Goal: Navigation & Orientation: Find specific page/section

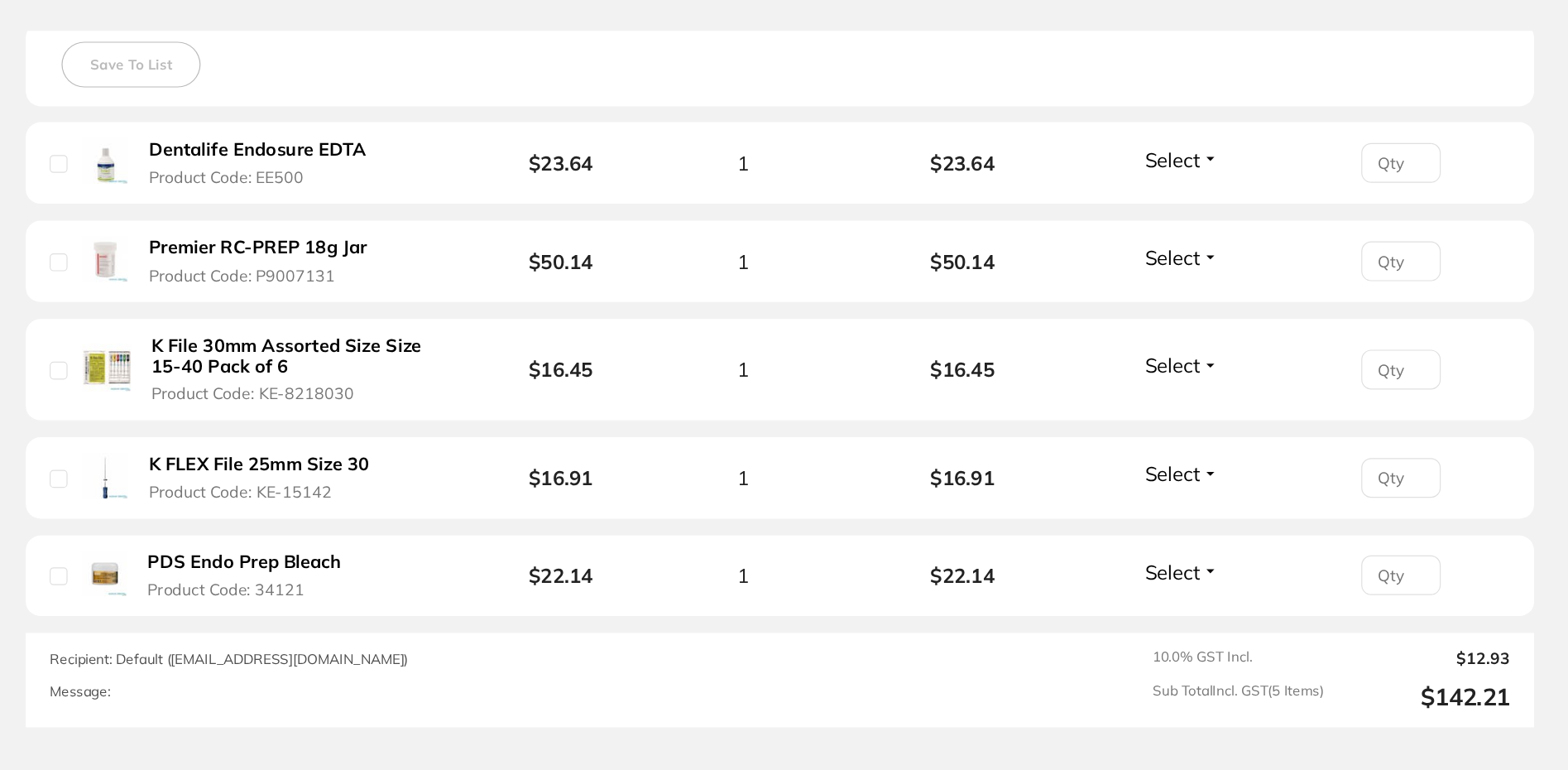
scroll to position [511, 0]
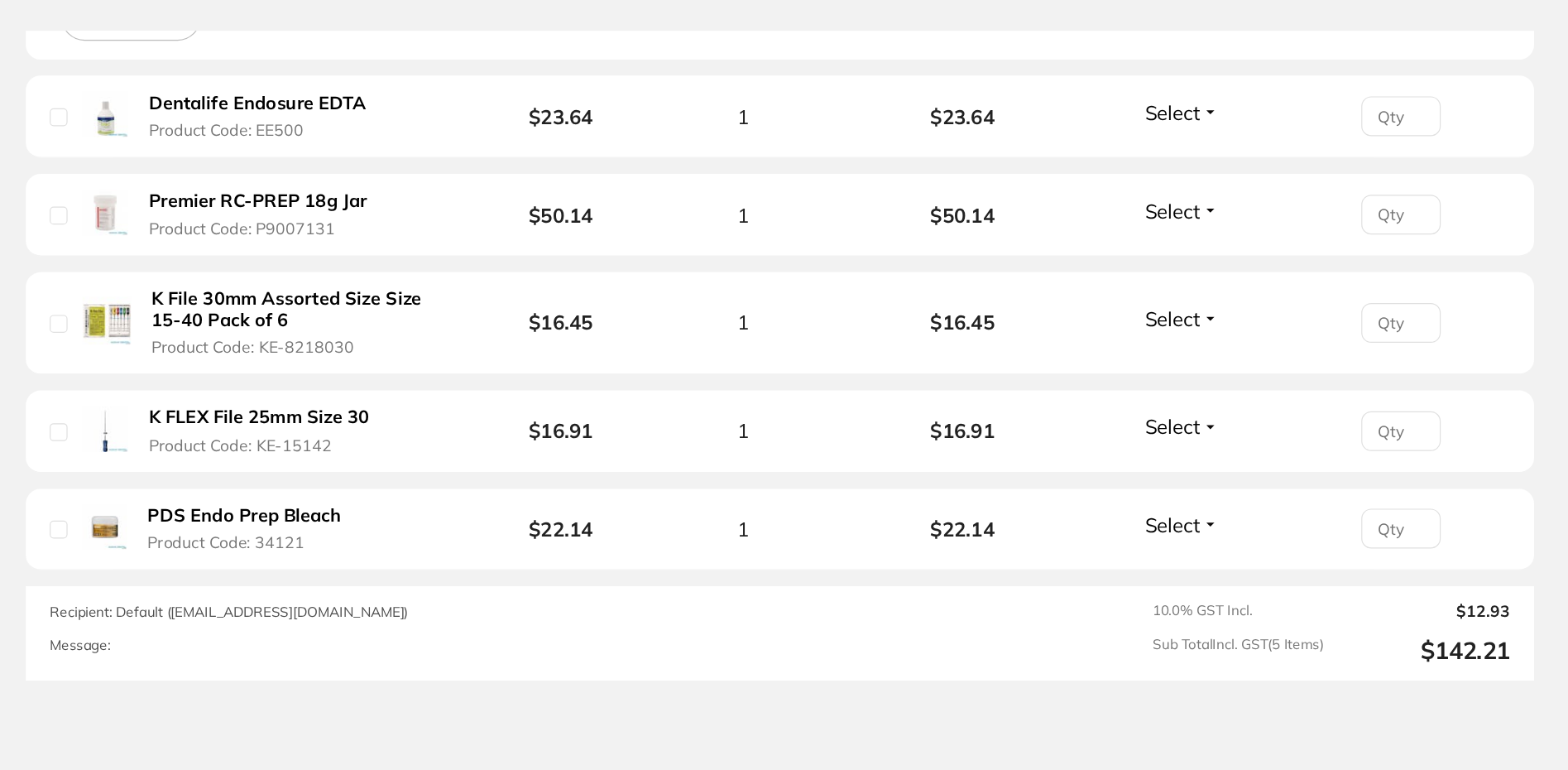
drag, startPoint x: 482, startPoint y: 273, endPoint x: 376, endPoint y: 374, distance: 146.4
click at [383, 259] on b "K File 30mm Assorted Size Size 15-40 Pack of 6" at bounding box center [508, 265] width 251 height 34
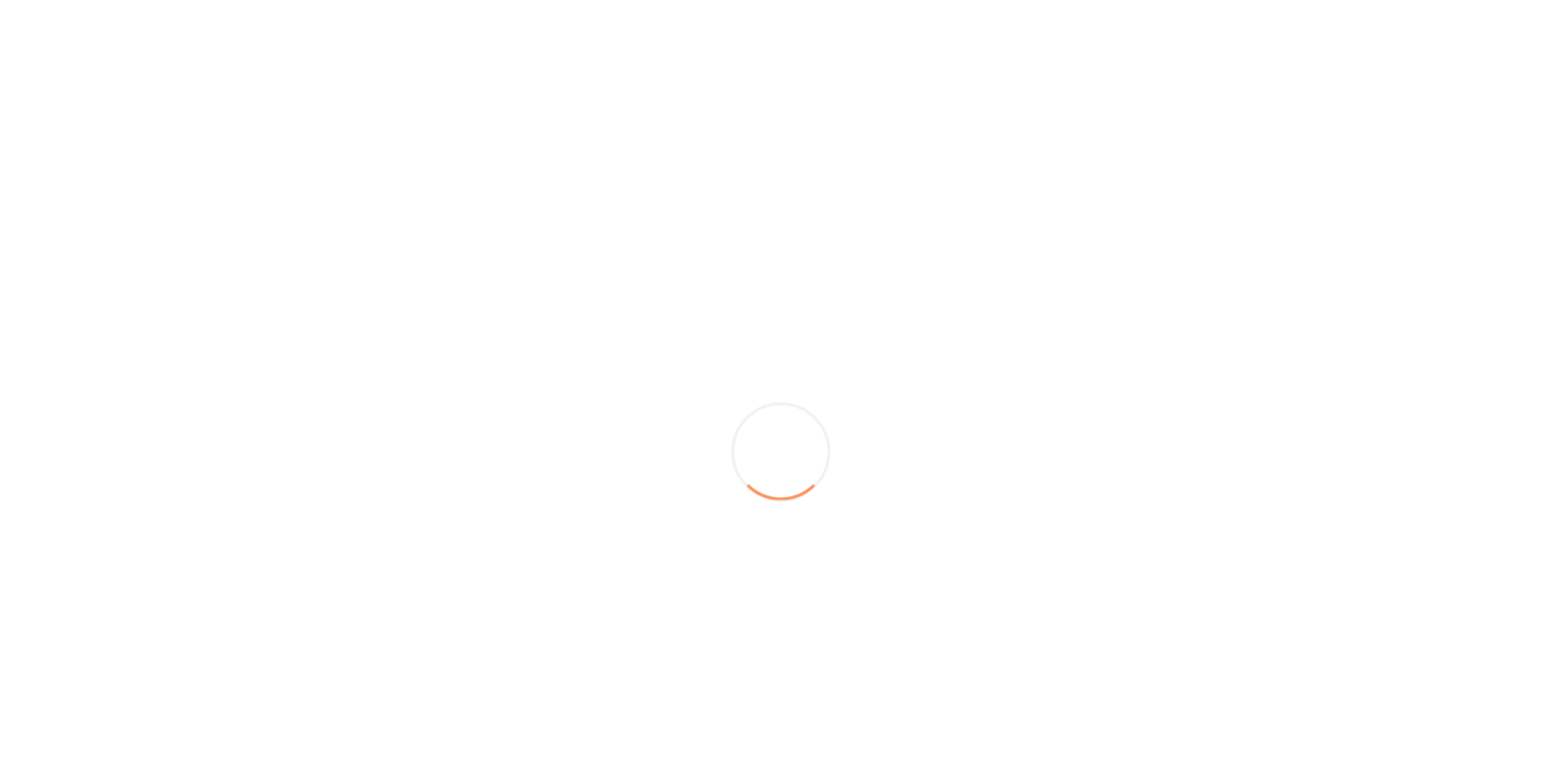
scroll to position [0, 0]
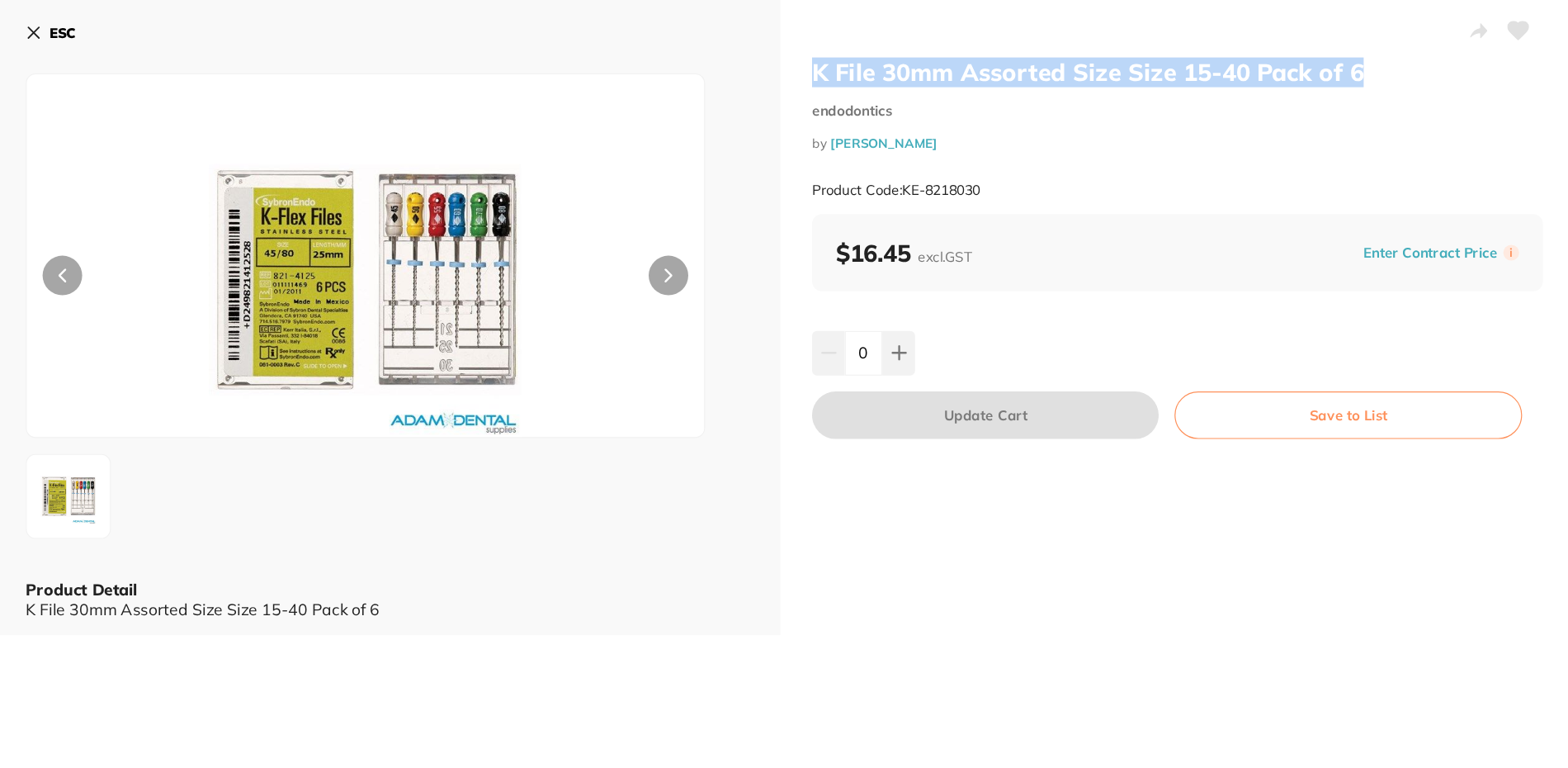
drag, startPoint x: 928, startPoint y: 62, endPoint x: 1406, endPoint y: 66, distance: 478.0
click at [1406, 66] on div "K File 30mm Assorted Size Size 15-40 Pack of 6 endodontics by Adam Dental Produ…" at bounding box center [1237, 264] width 662 height 529
copy h2 "K File 30mm Assorted Size Size 15-40 Pack of 6"
click at [285, 26] on icon at bounding box center [283, 27] width 13 height 13
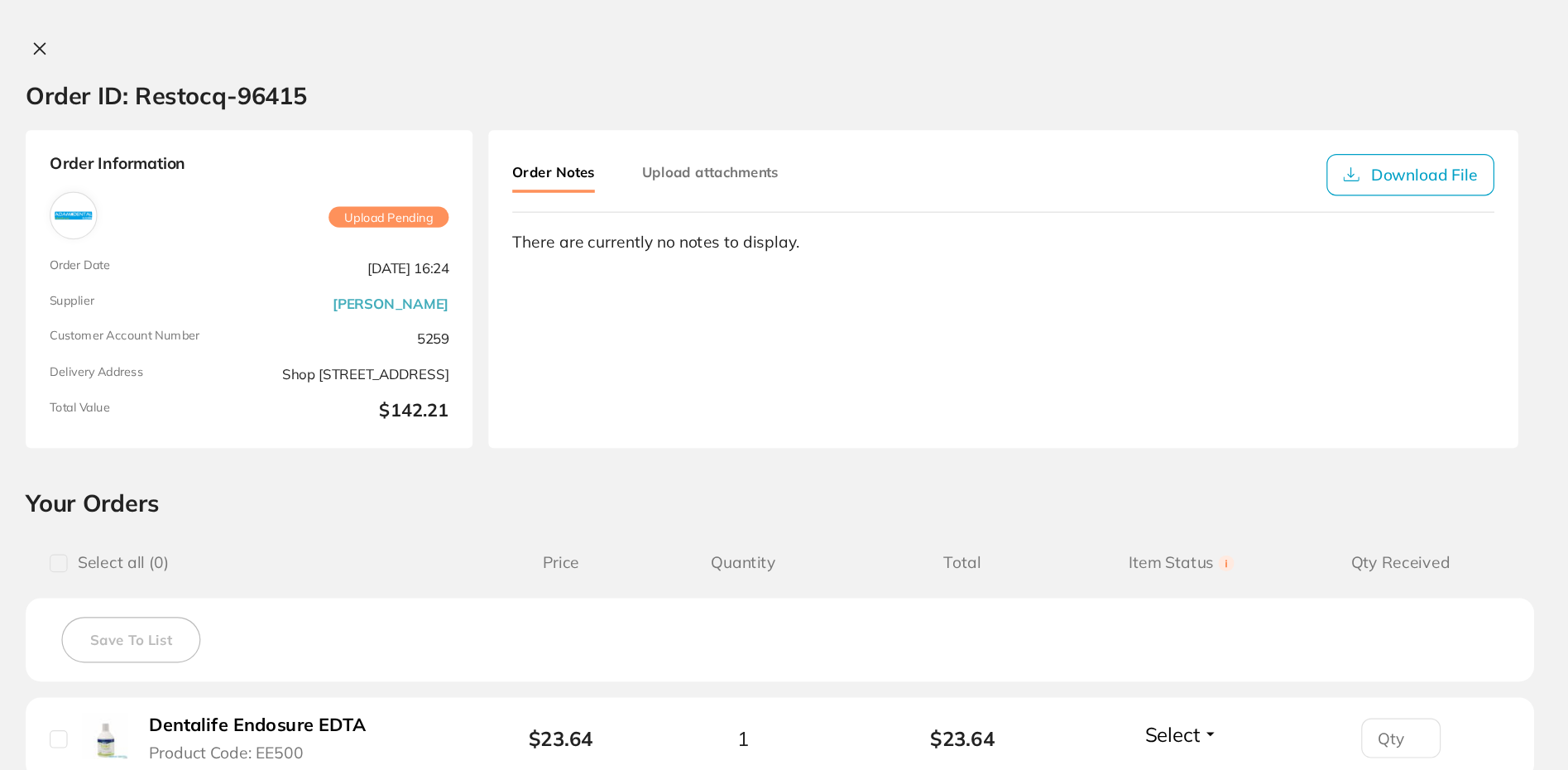
scroll to position [11, 0]
click at [285, 39] on icon at bounding box center [290, 41] width 9 height 9
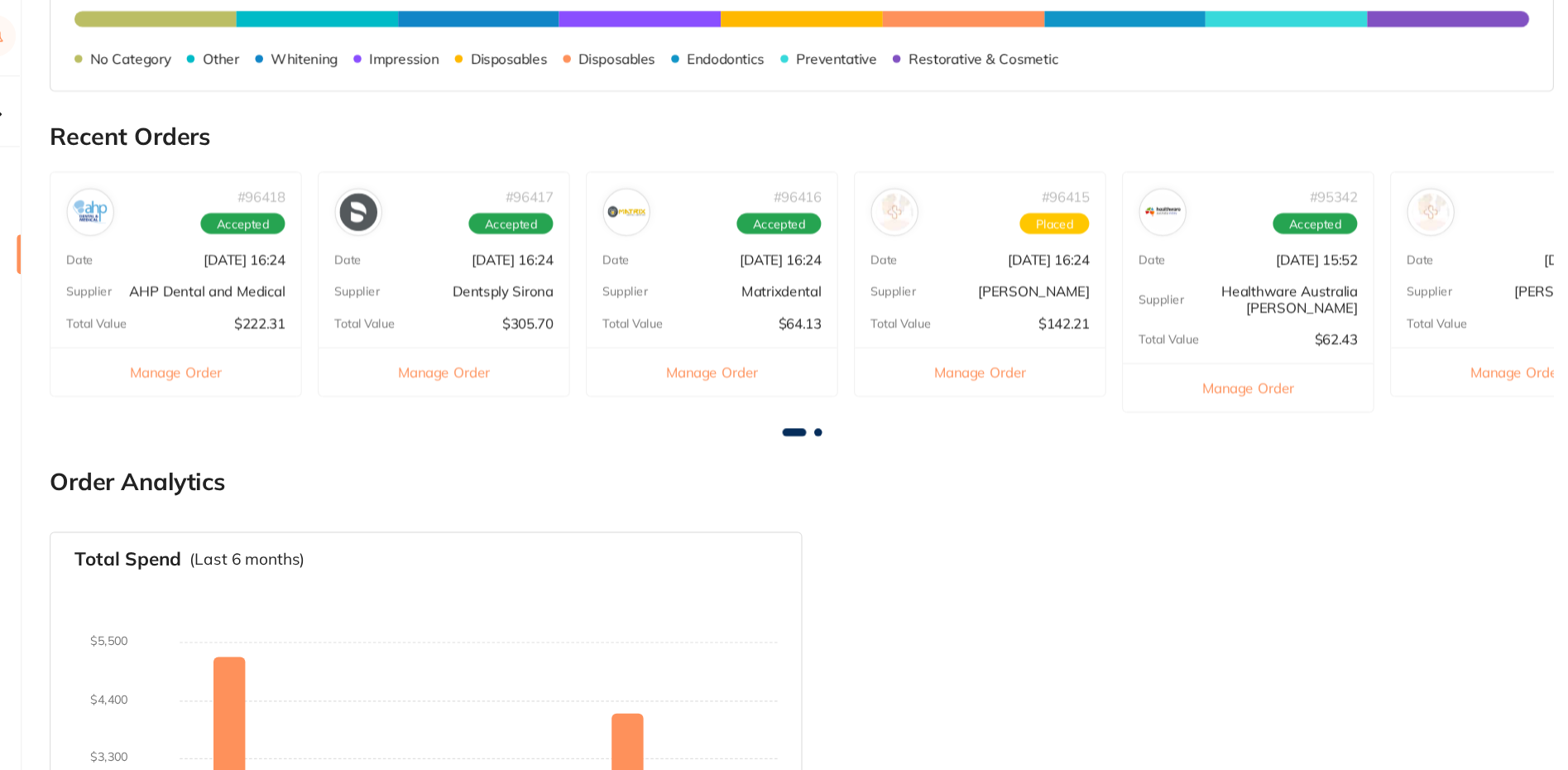
scroll to position [491, 0]
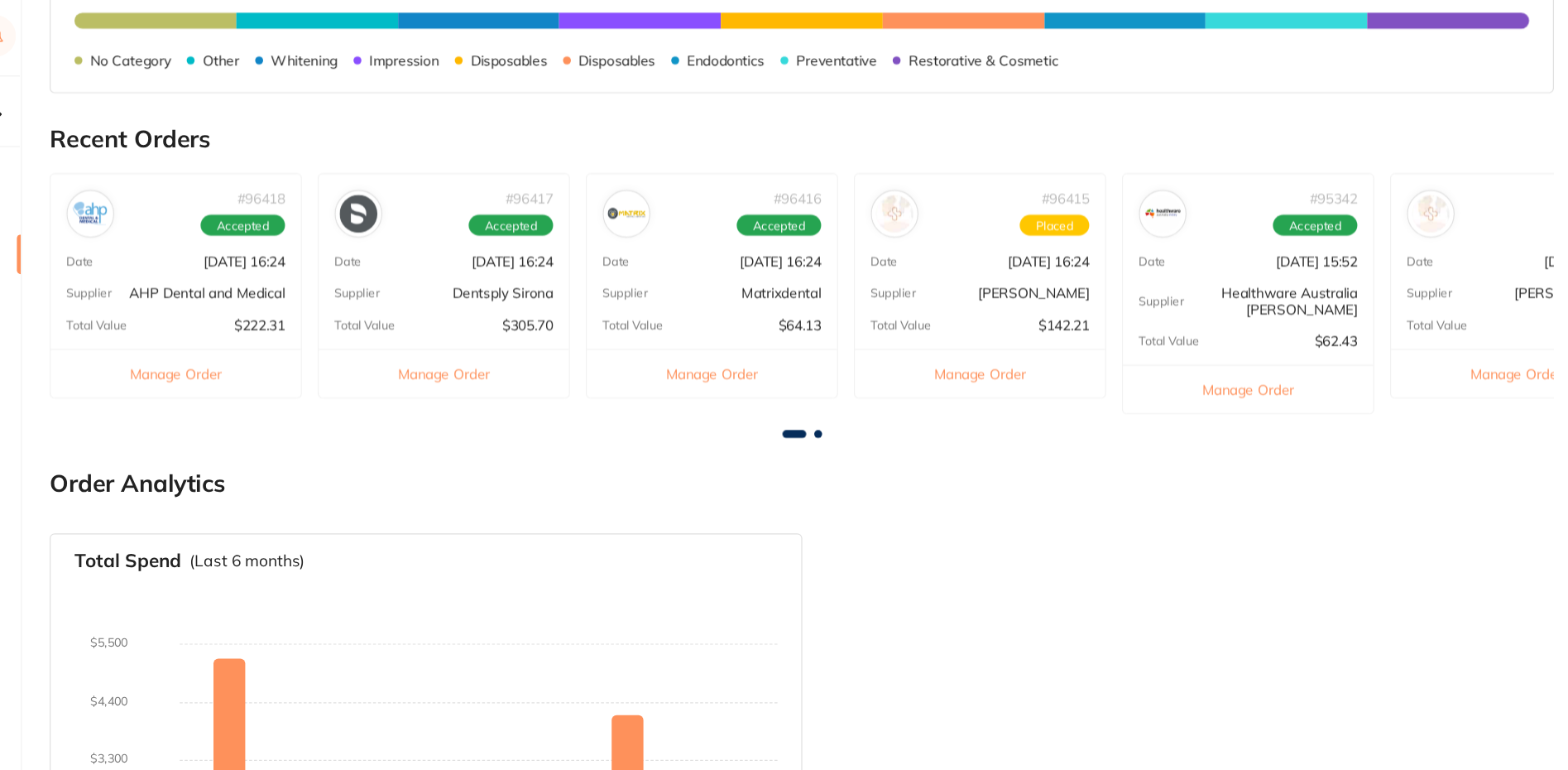
click at [1058, 315] on button "Manage Order" at bounding box center [1056, 311] width 208 height 41
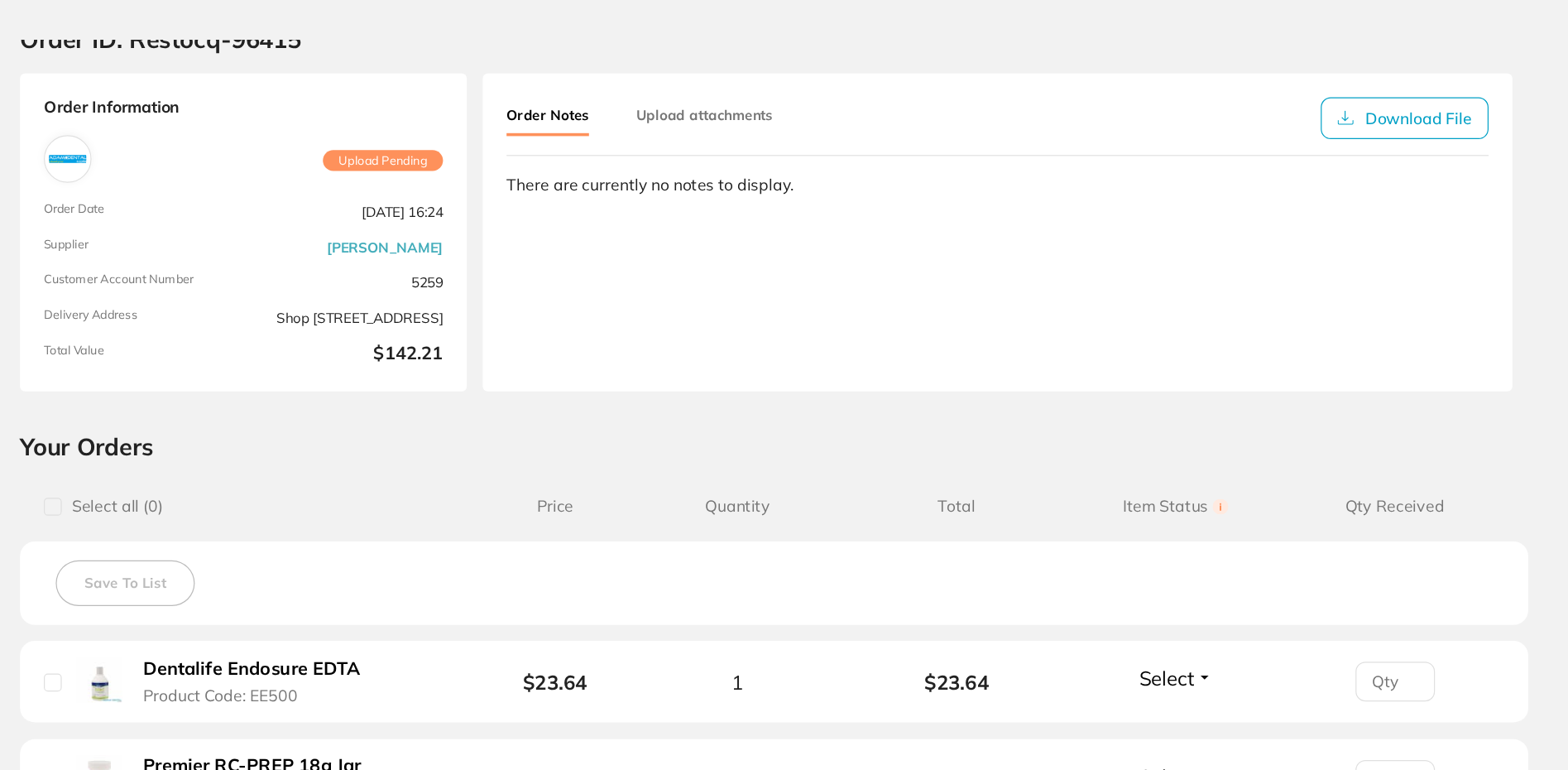
scroll to position [0, 0]
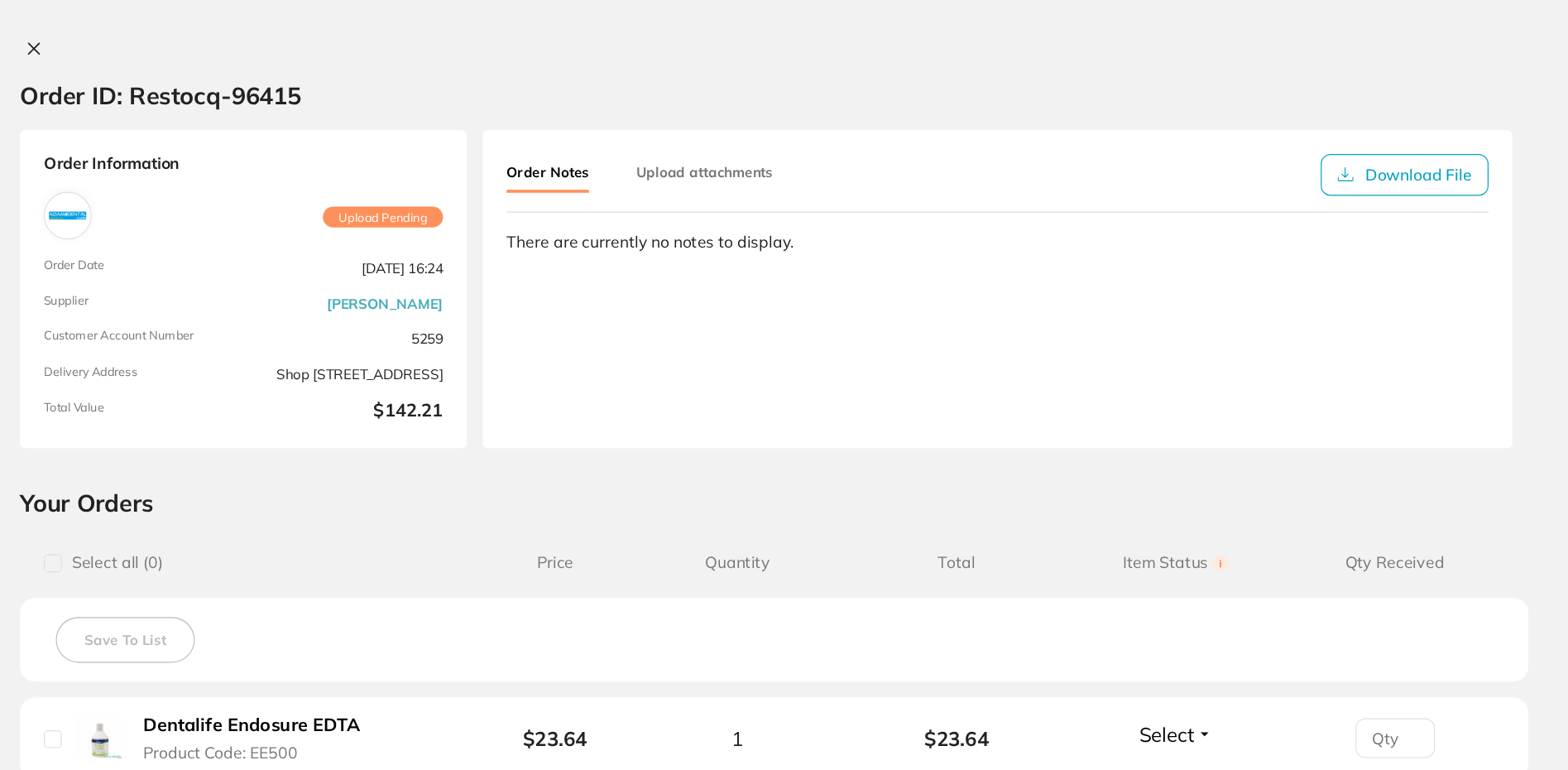
click at [285, 39] on icon at bounding box center [290, 41] width 9 height 9
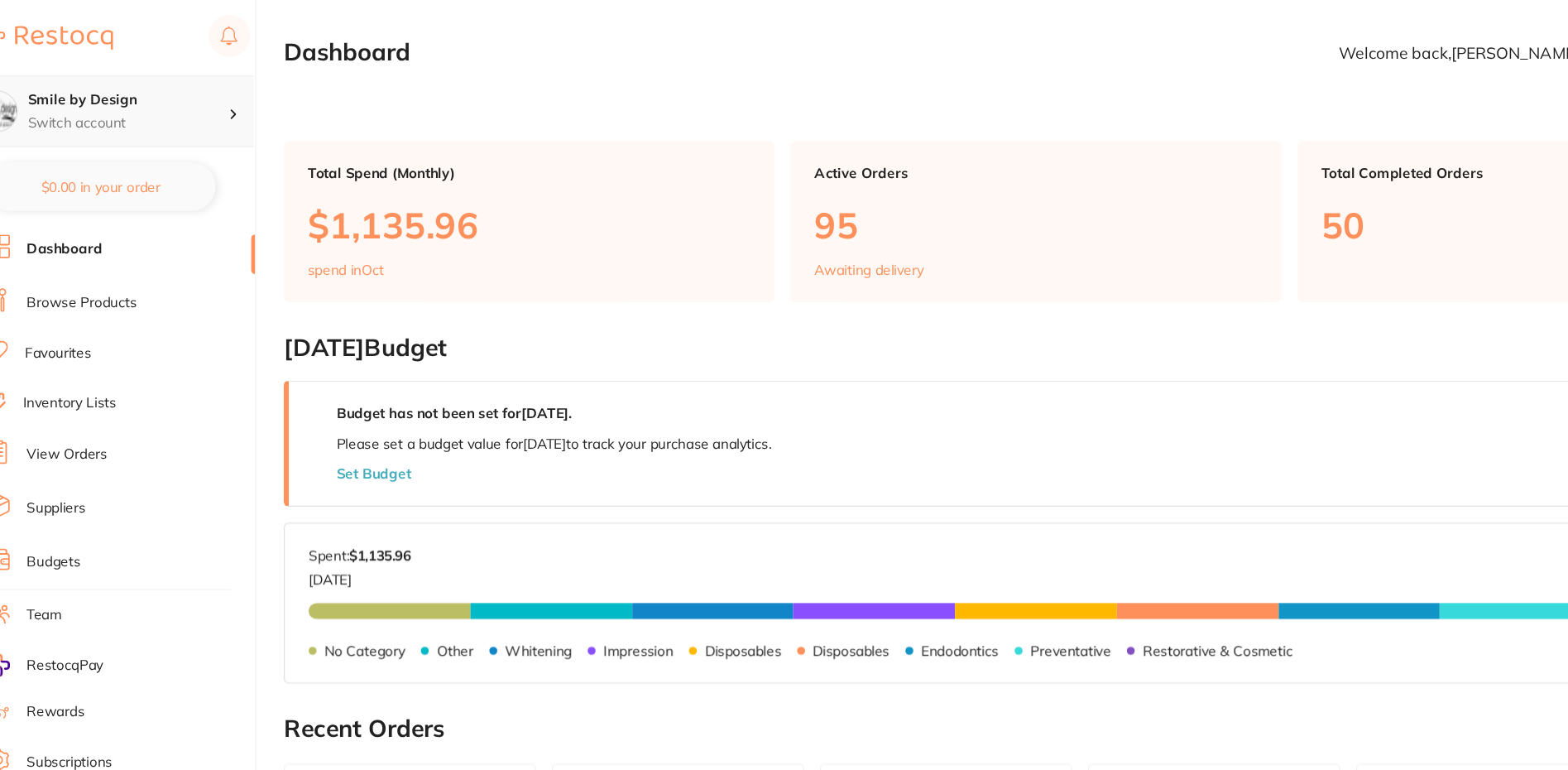
click at [176, 78] on h4 "Smile by Design" at bounding box center [151, 83] width 168 height 17
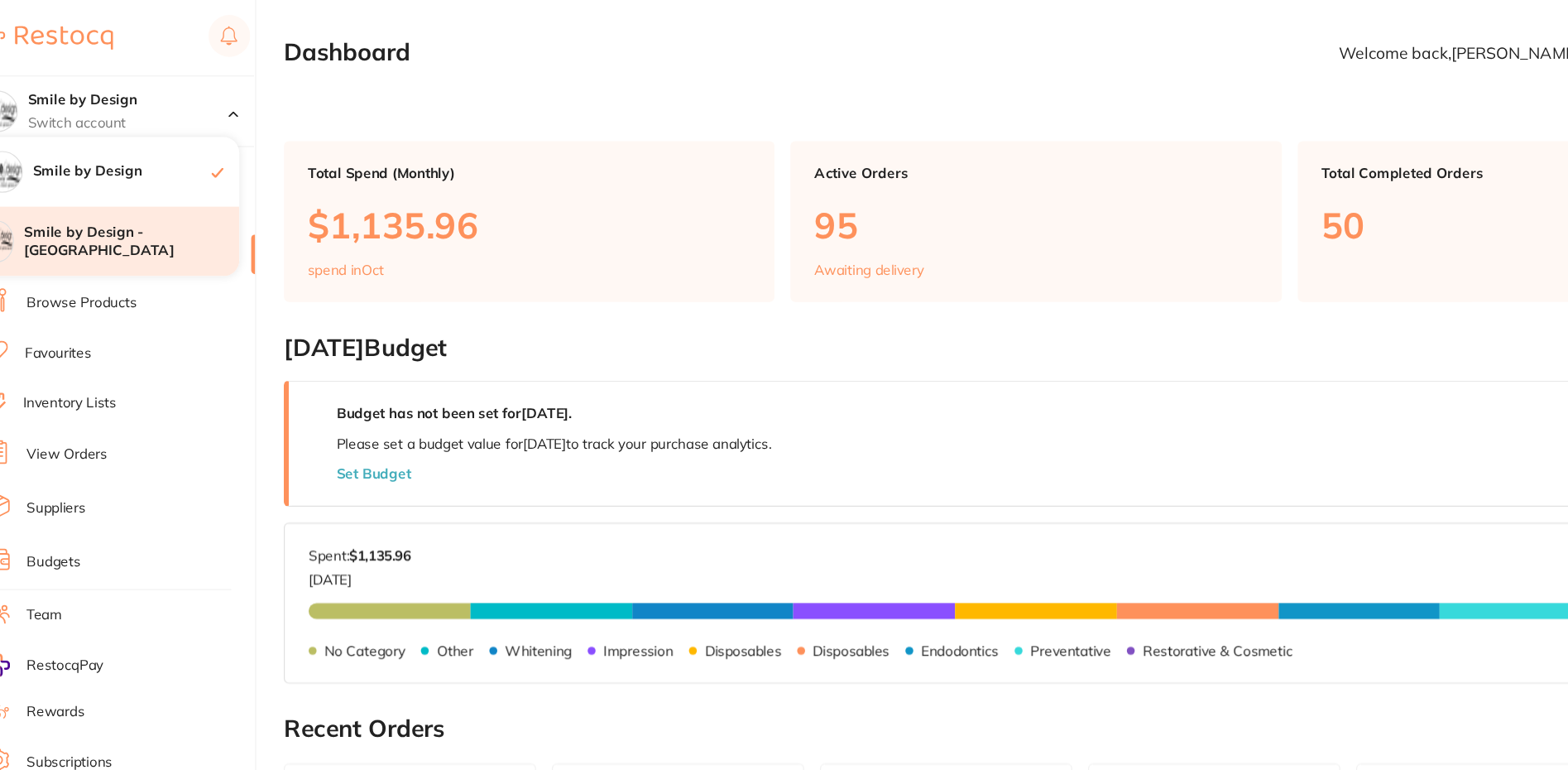
click at [162, 189] on h4 "Smile by Design - [GEOGRAPHIC_DATA]" at bounding box center [155, 201] width 180 height 32
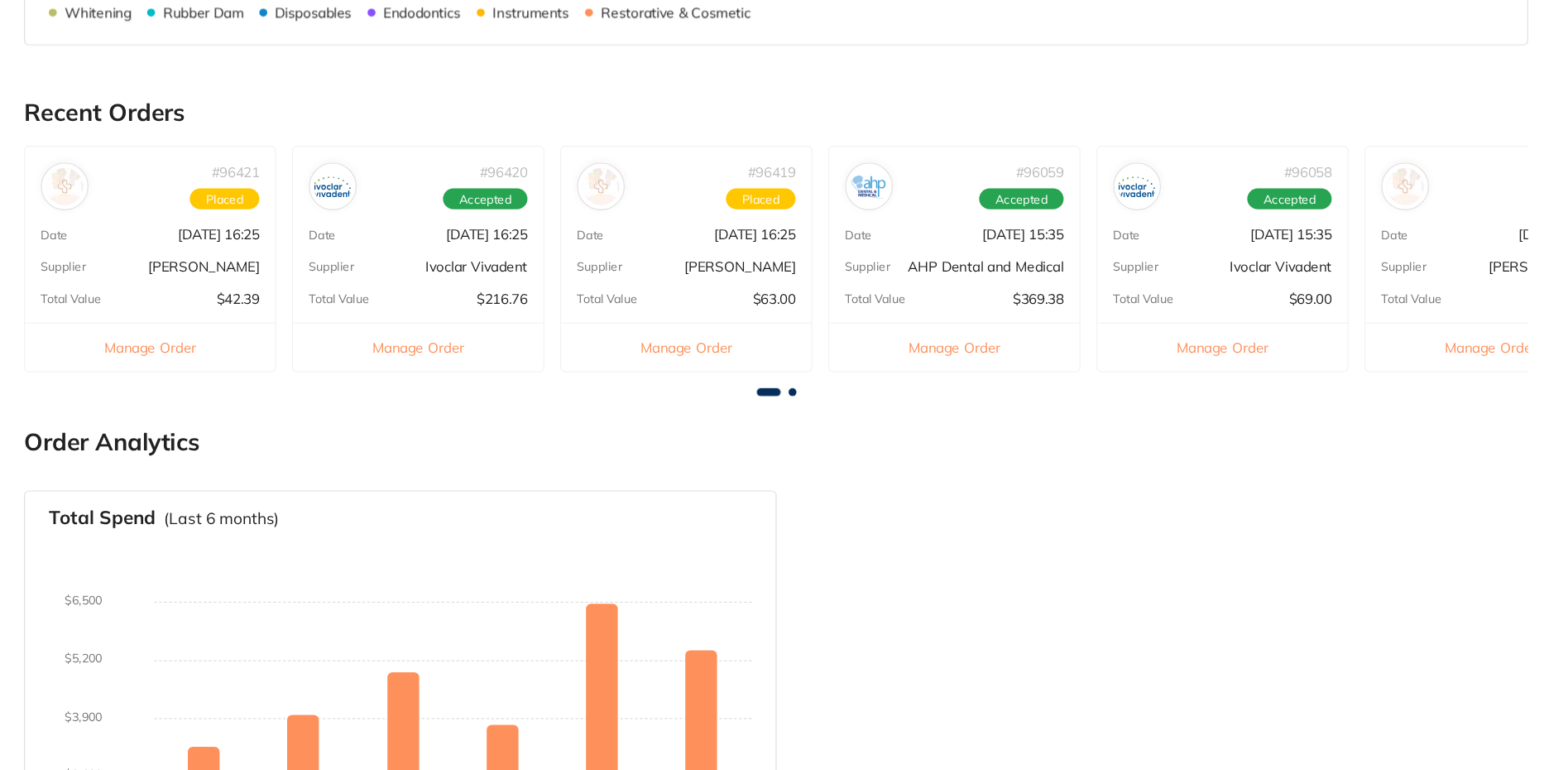
scroll to position [416, 0]
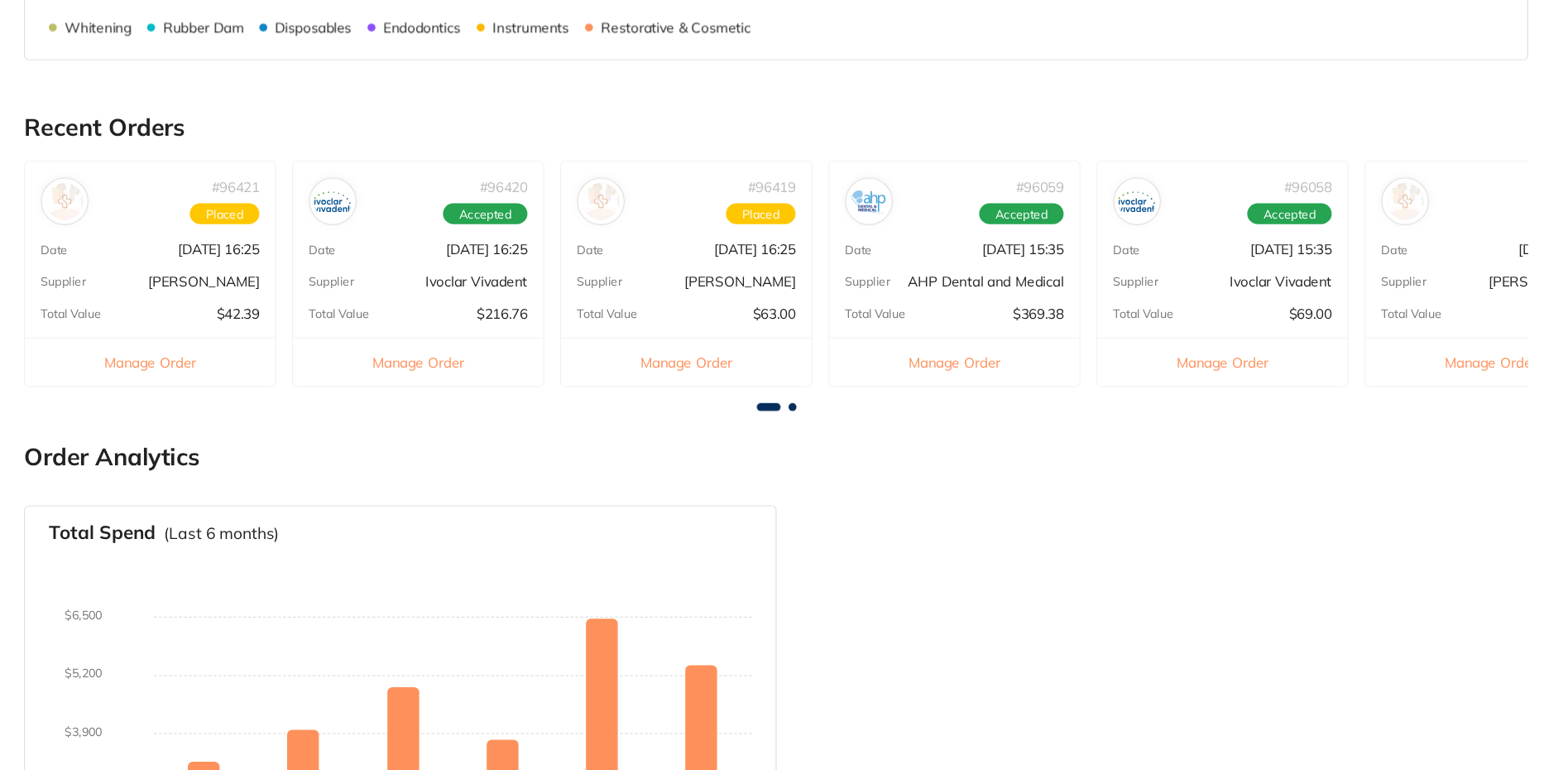
click at [813, 229] on div "Supplier [PERSON_NAME]" at bounding box center [833, 235] width 208 height 13
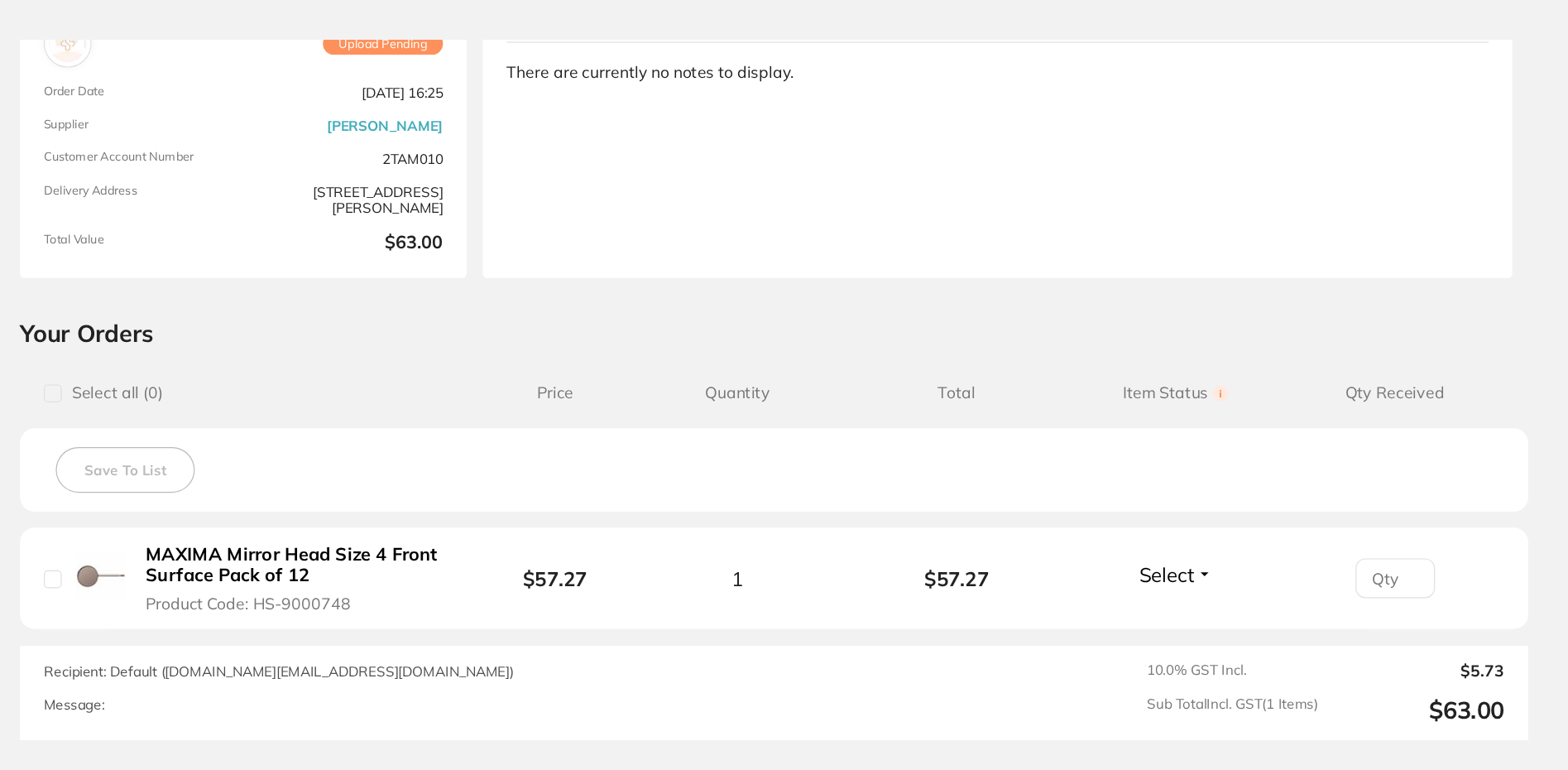
scroll to position [235, 0]
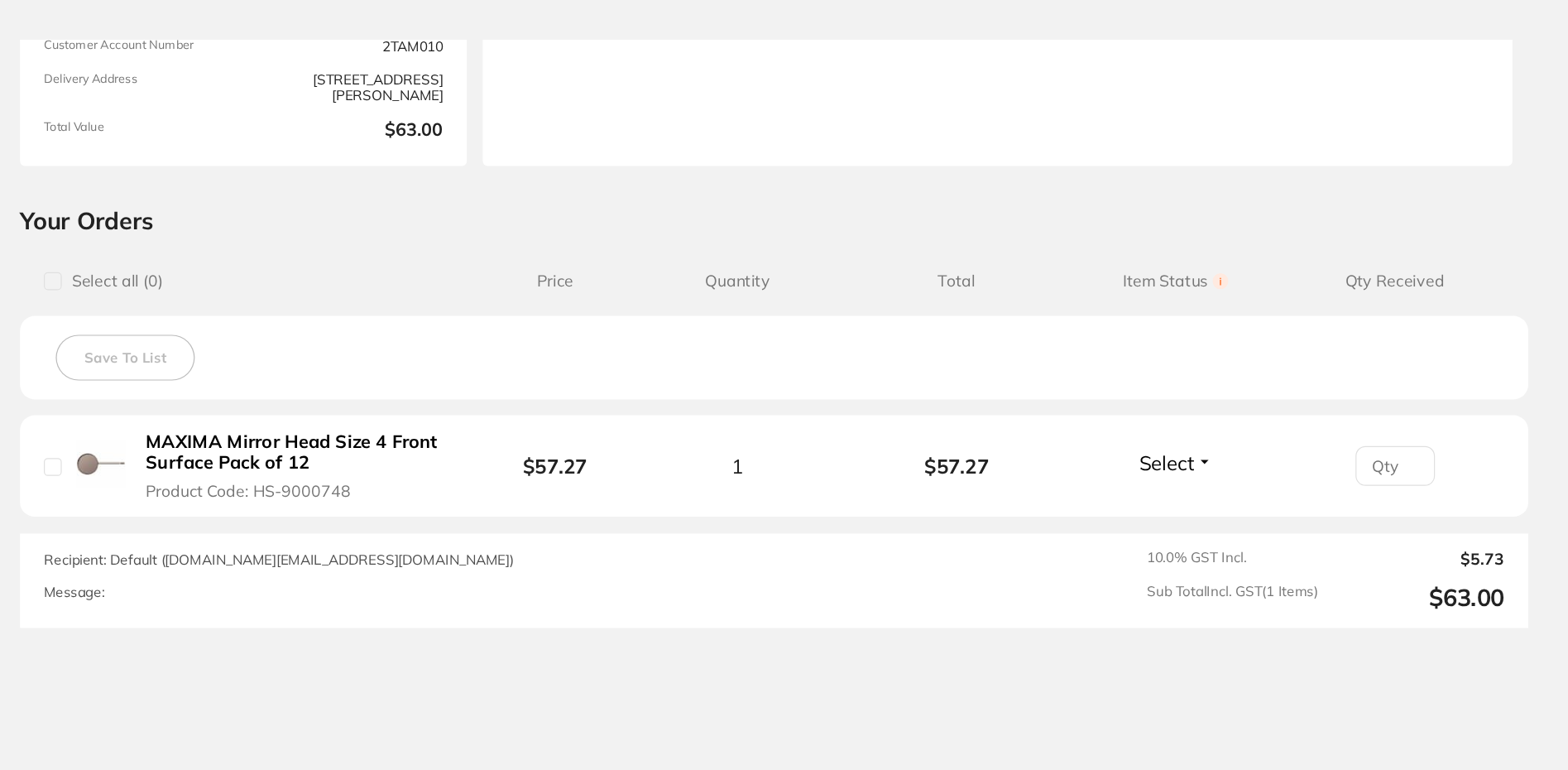
click at [496, 376] on b "MAXIMA Mirror Head Size 4 Front Surface Pack of 12" at bounding box center [508, 377] width 251 height 34
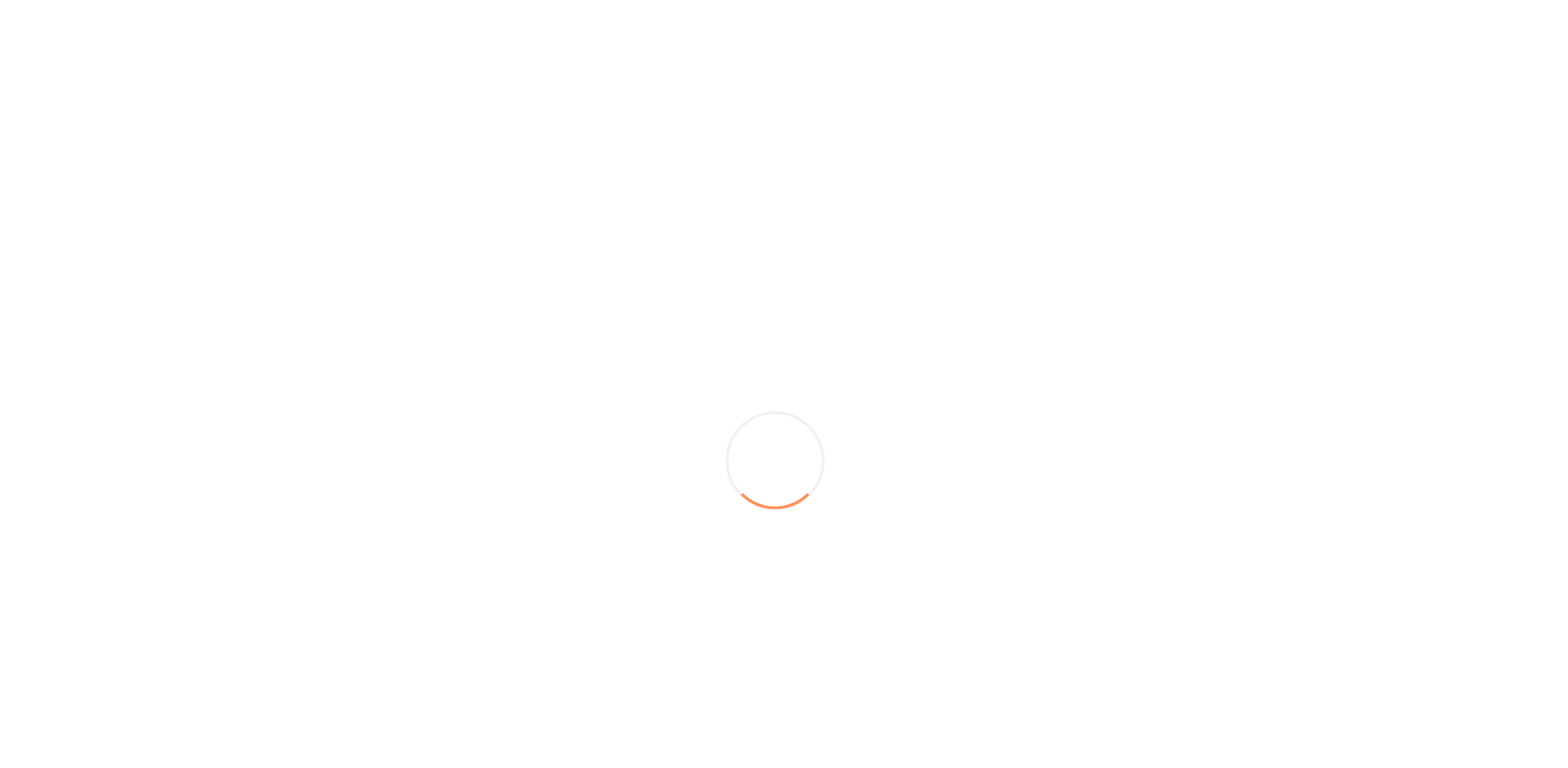
scroll to position [0, 0]
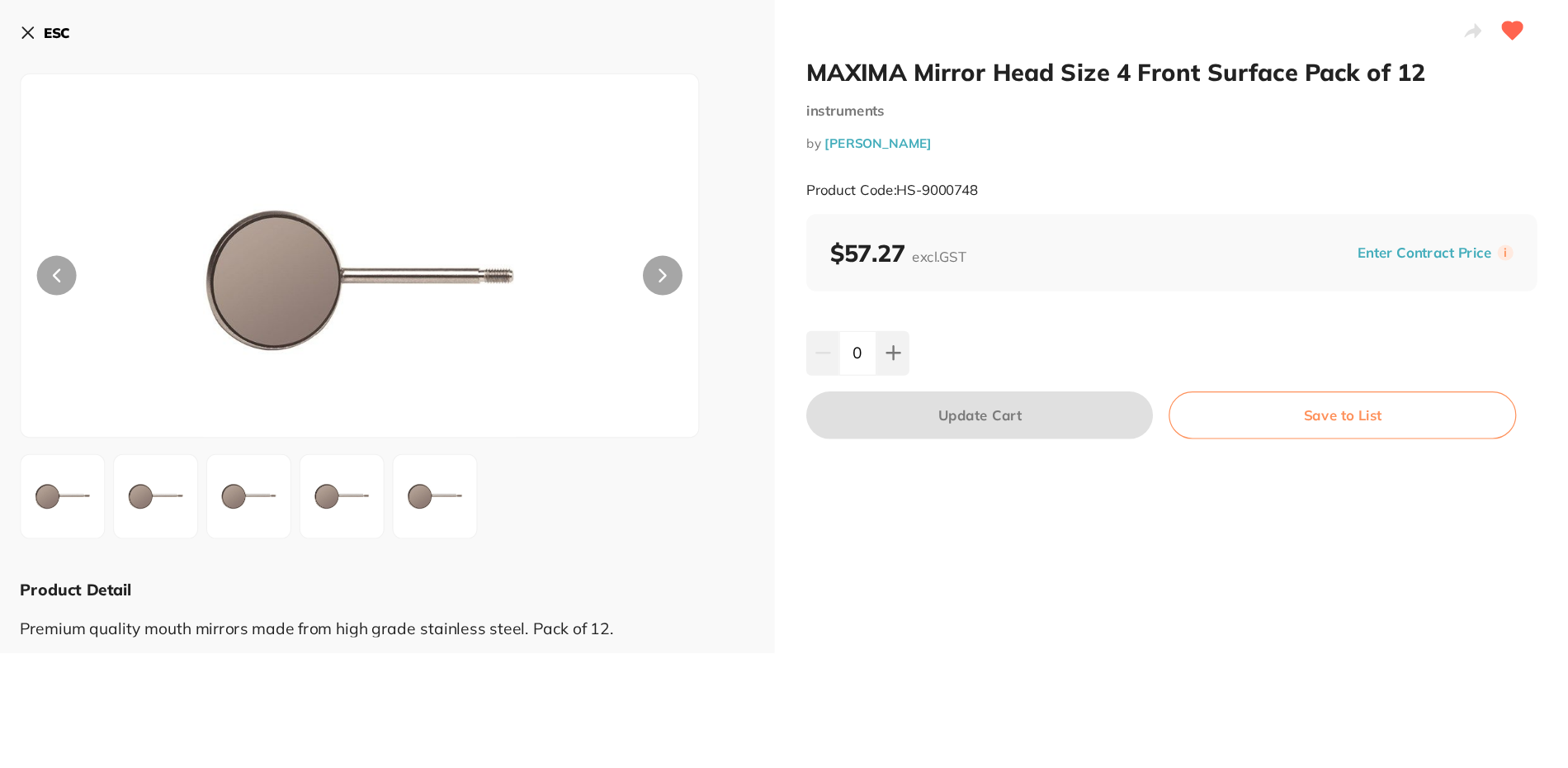
click at [284, 28] on icon at bounding box center [283, 27] width 13 height 13
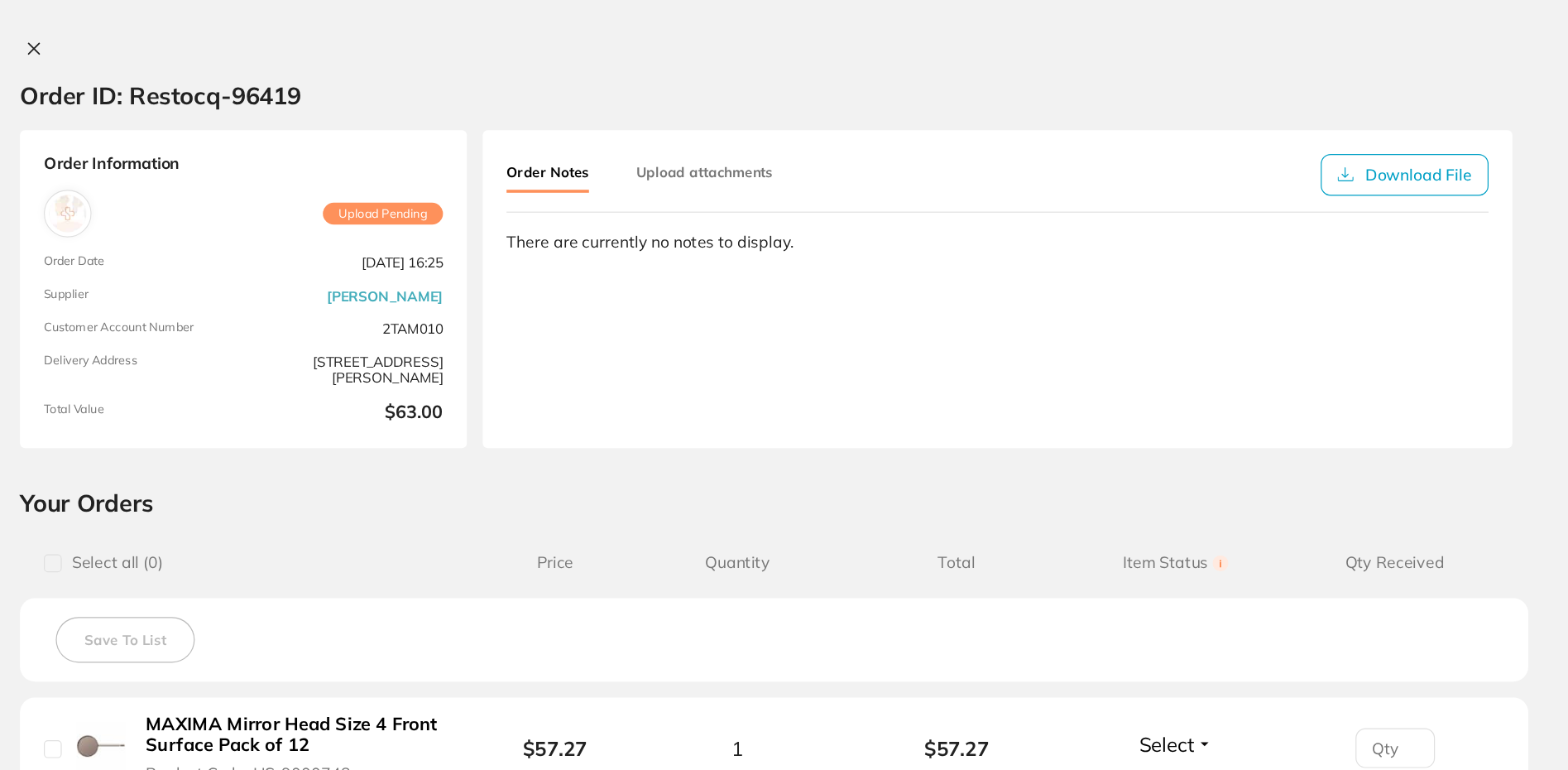
click at [285, 37] on icon at bounding box center [290, 41] width 13 height 13
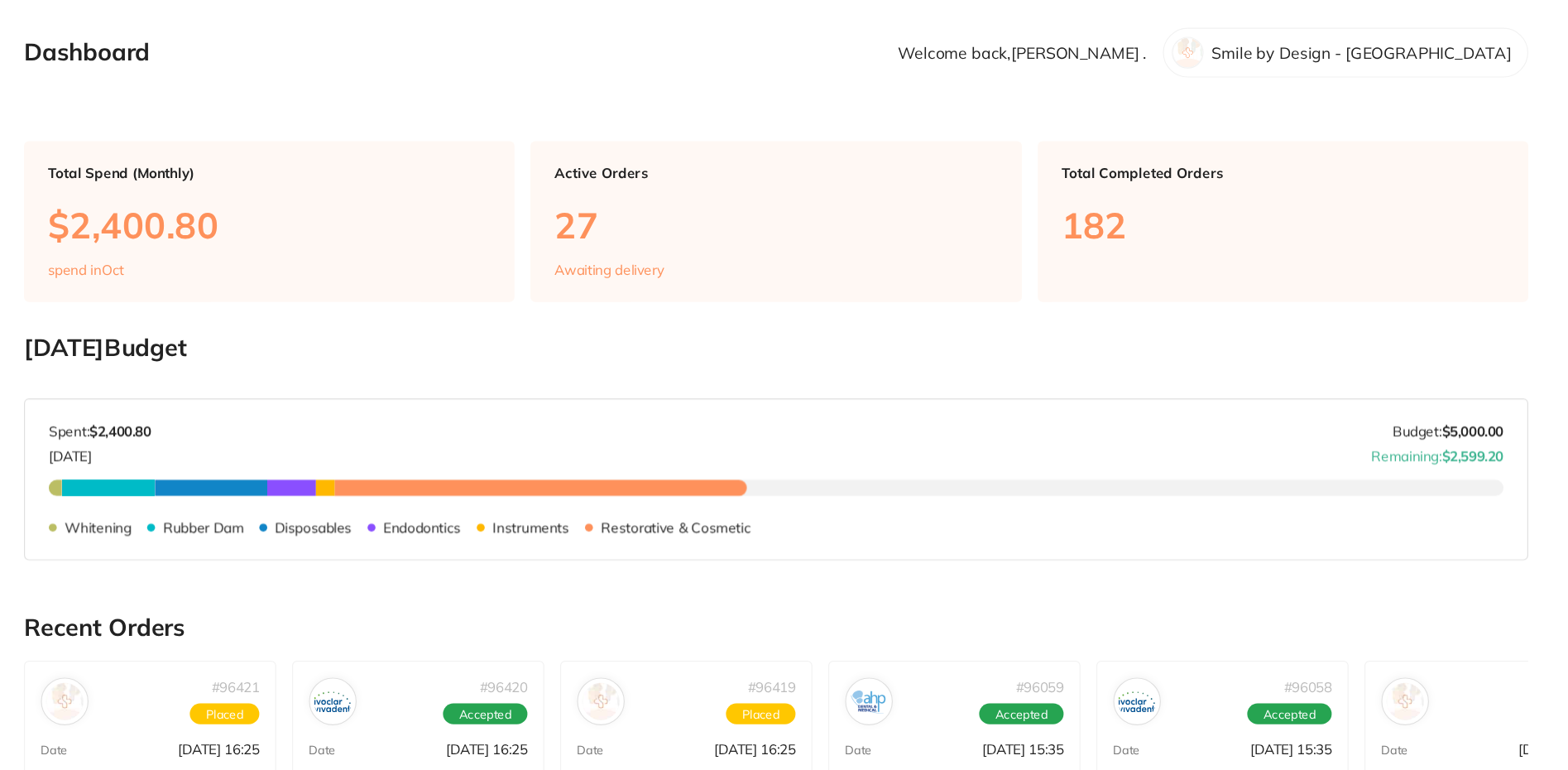
drag, startPoint x: 371, startPoint y: 56, endPoint x: 367, endPoint y: 39, distance: 17.5
click at [371, 57] on section "Dashboard Welcome back, [PERSON_NAME] . Smile by Design - [GEOGRAPHIC_DATA]" at bounding box center [908, 43] width 1254 height 42
click at [367, 32] on h2 "Dashboard" at bounding box center [334, 43] width 106 height 23
click at [1392, 45] on p "Smile by Design - [GEOGRAPHIC_DATA]" at bounding box center [1396, 43] width 250 height 15
click at [1208, 43] on p "Welcome back, [PERSON_NAME] ." at bounding box center [1114, 43] width 207 height 15
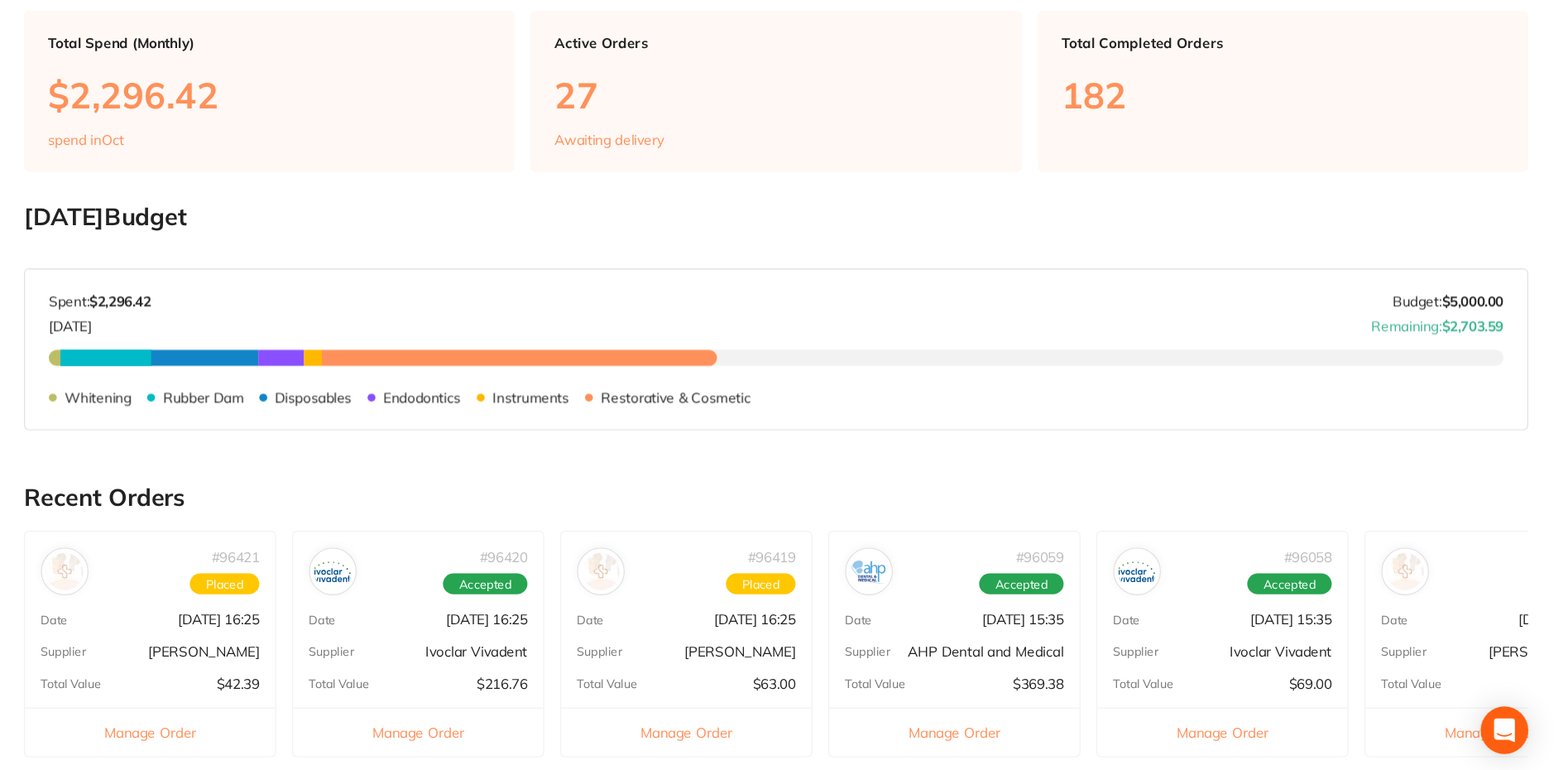
scroll to position [317, 0]
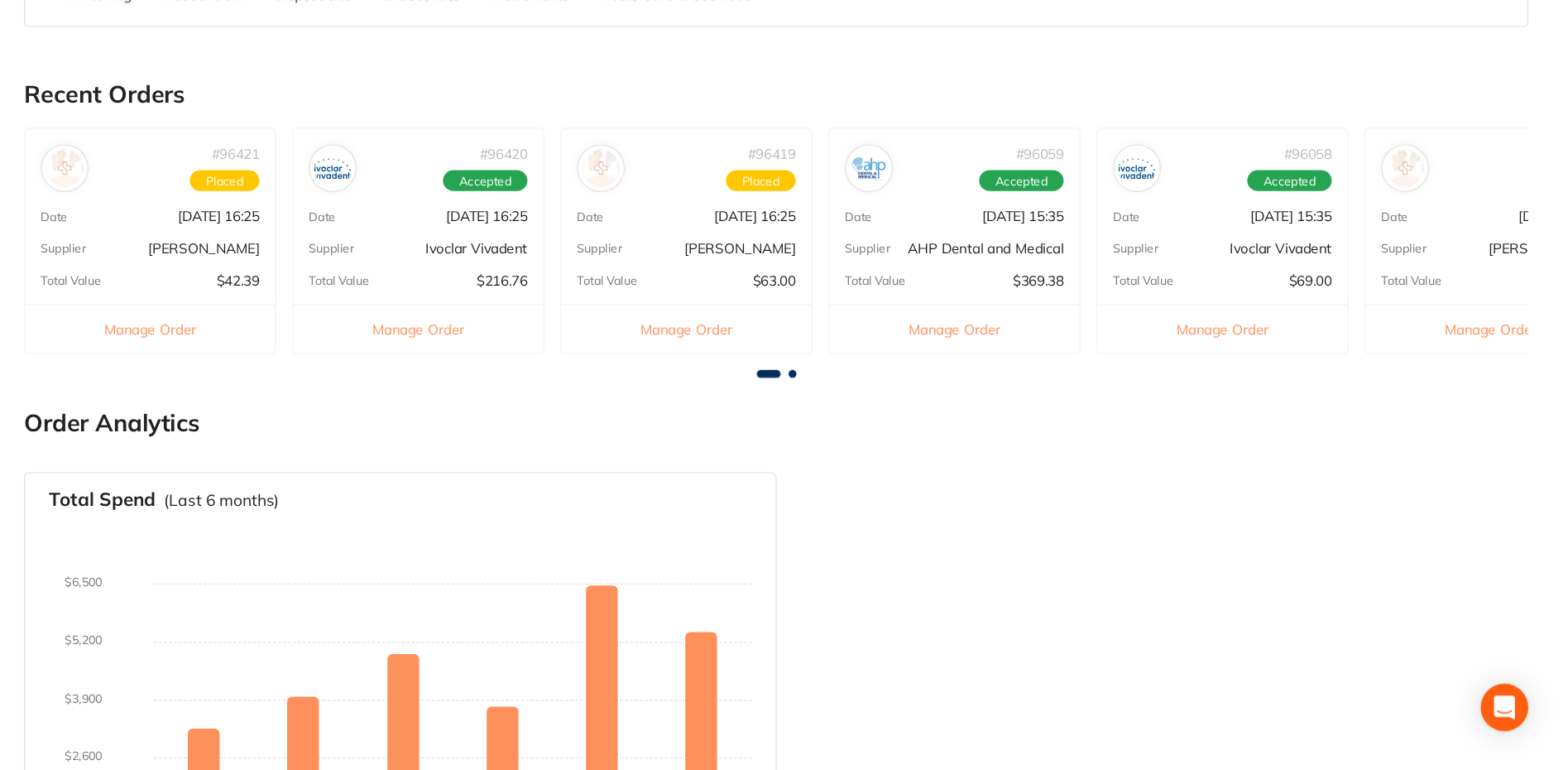
click at [405, 347] on div "# 96421 Placed Date [DATE] 16:25 Supplier [PERSON_NAME] Total Value $42.39 Mana…" at bounding box center [386, 327] width 210 height 188
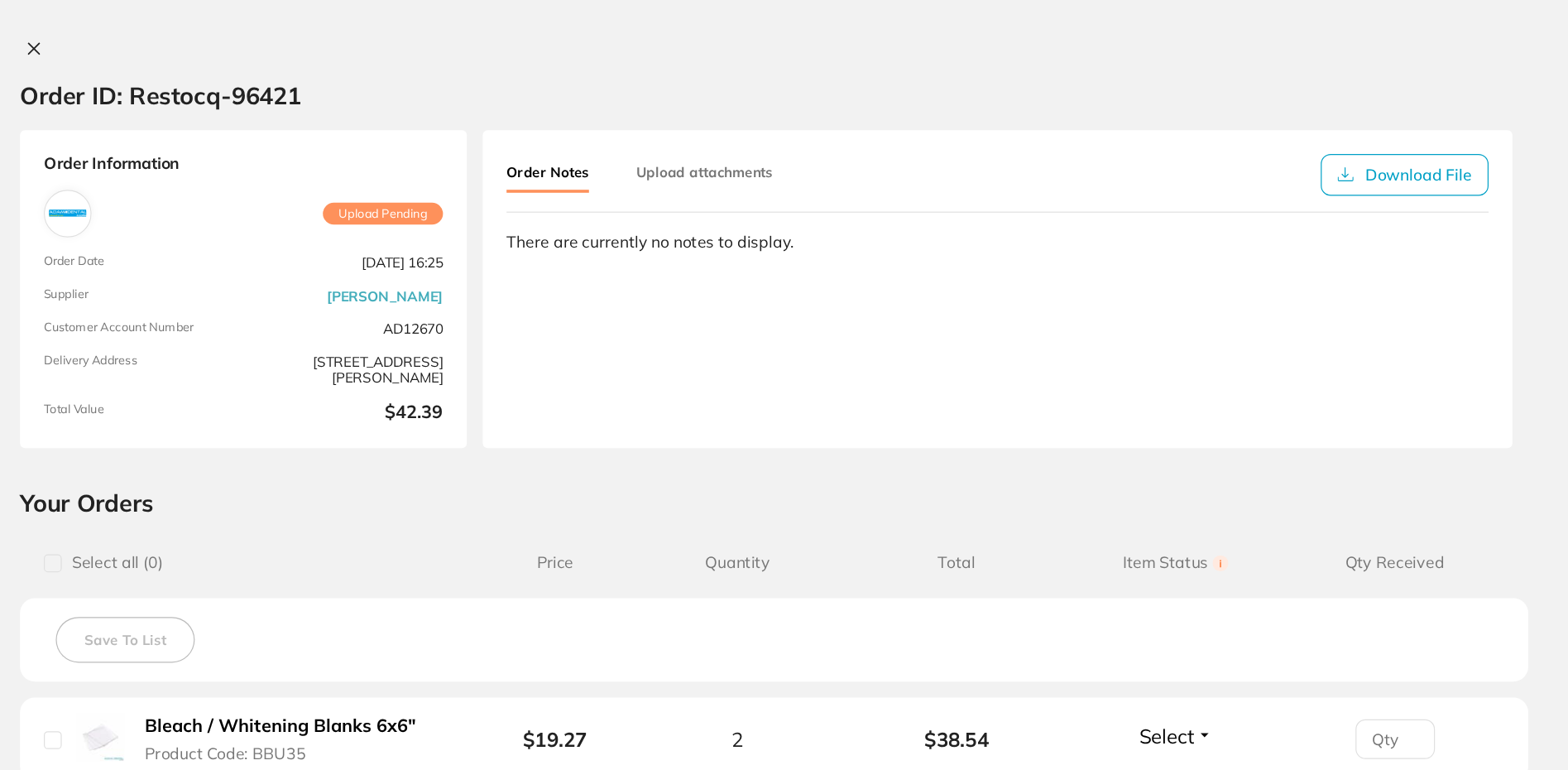
scroll to position [0, 0]
click at [285, 37] on icon at bounding box center [290, 41] width 13 height 13
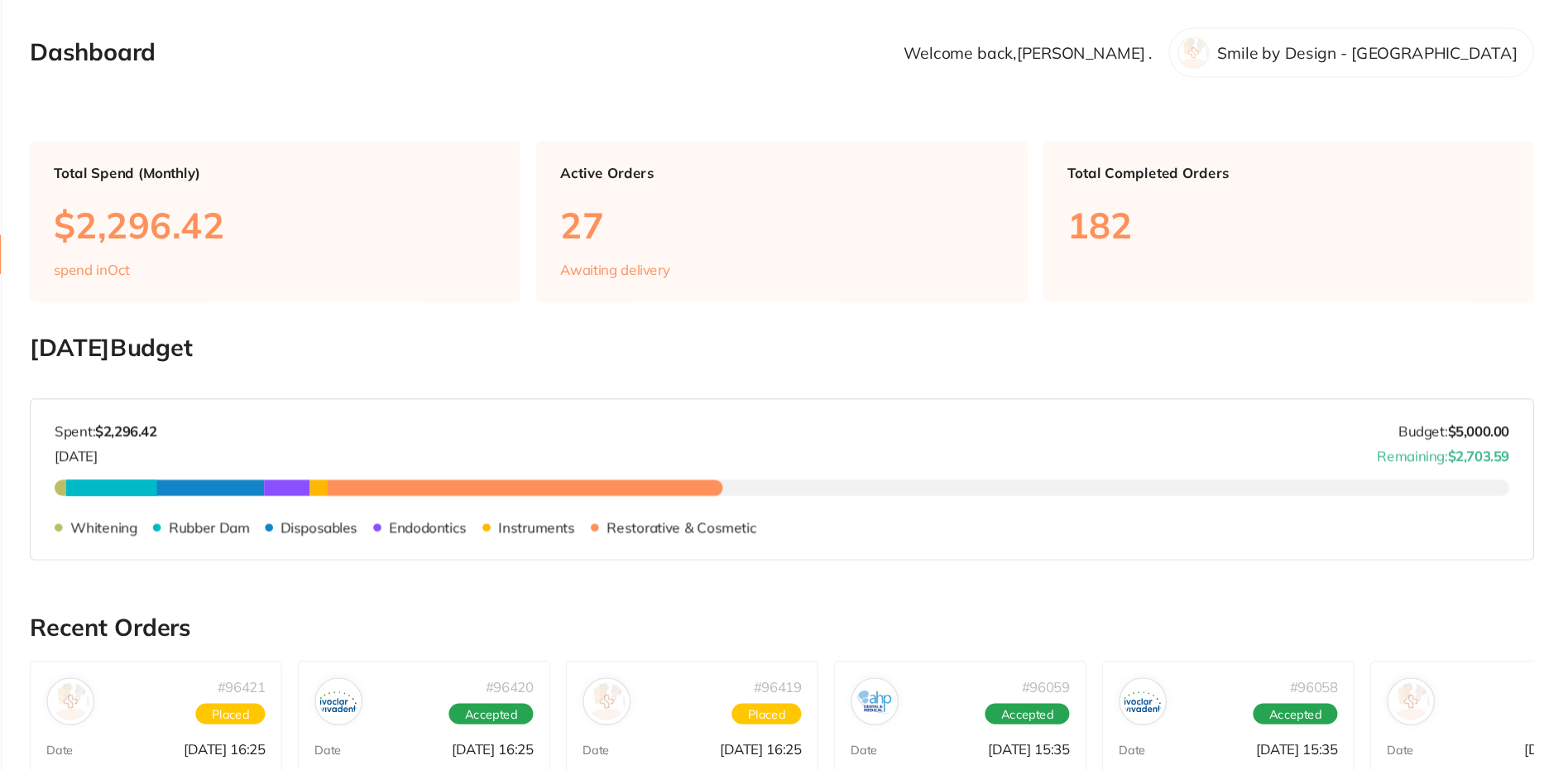
click at [1367, 34] on div "Smile by Design - [GEOGRAPHIC_DATA]" at bounding box center [1383, 43] width 305 height 42
drag, startPoint x: 1400, startPoint y: 42, endPoint x: 1418, endPoint y: 43, distance: 18.0
click at [1400, 42] on p "Smile by Design - [GEOGRAPHIC_DATA]" at bounding box center [1396, 43] width 250 height 15
drag, startPoint x: 1464, startPoint y: 43, endPoint x: 1403, endPoint y: 43, distance: 61.0
click at [1457, 43] on p "Smile by Design - [GEOGRAPHIC_DATA]" at bounding box center [1396, 43] width 250 height 15
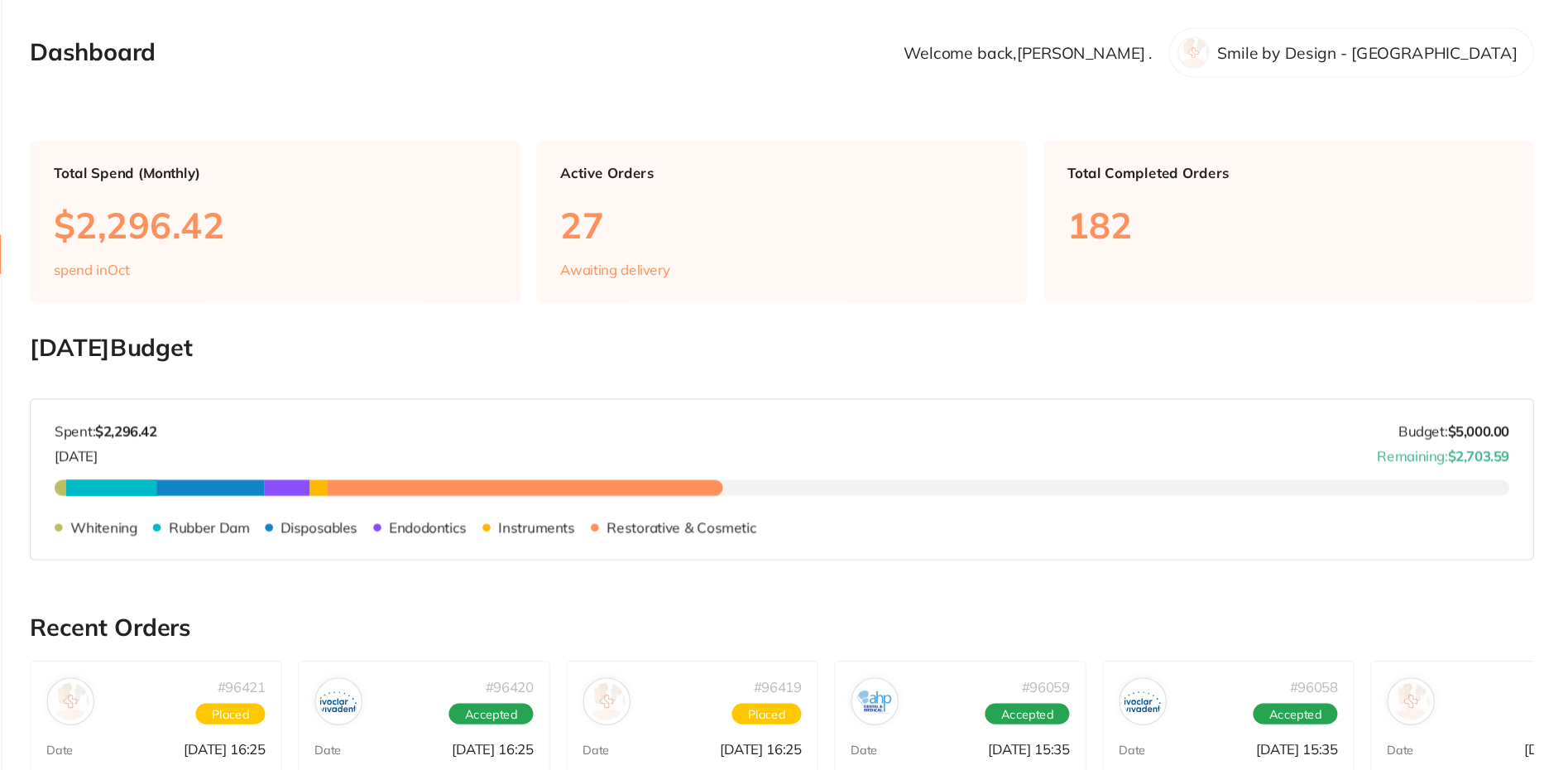
click at [1264, 43] on div at bounding box center [1251, 43] width 27 height 27
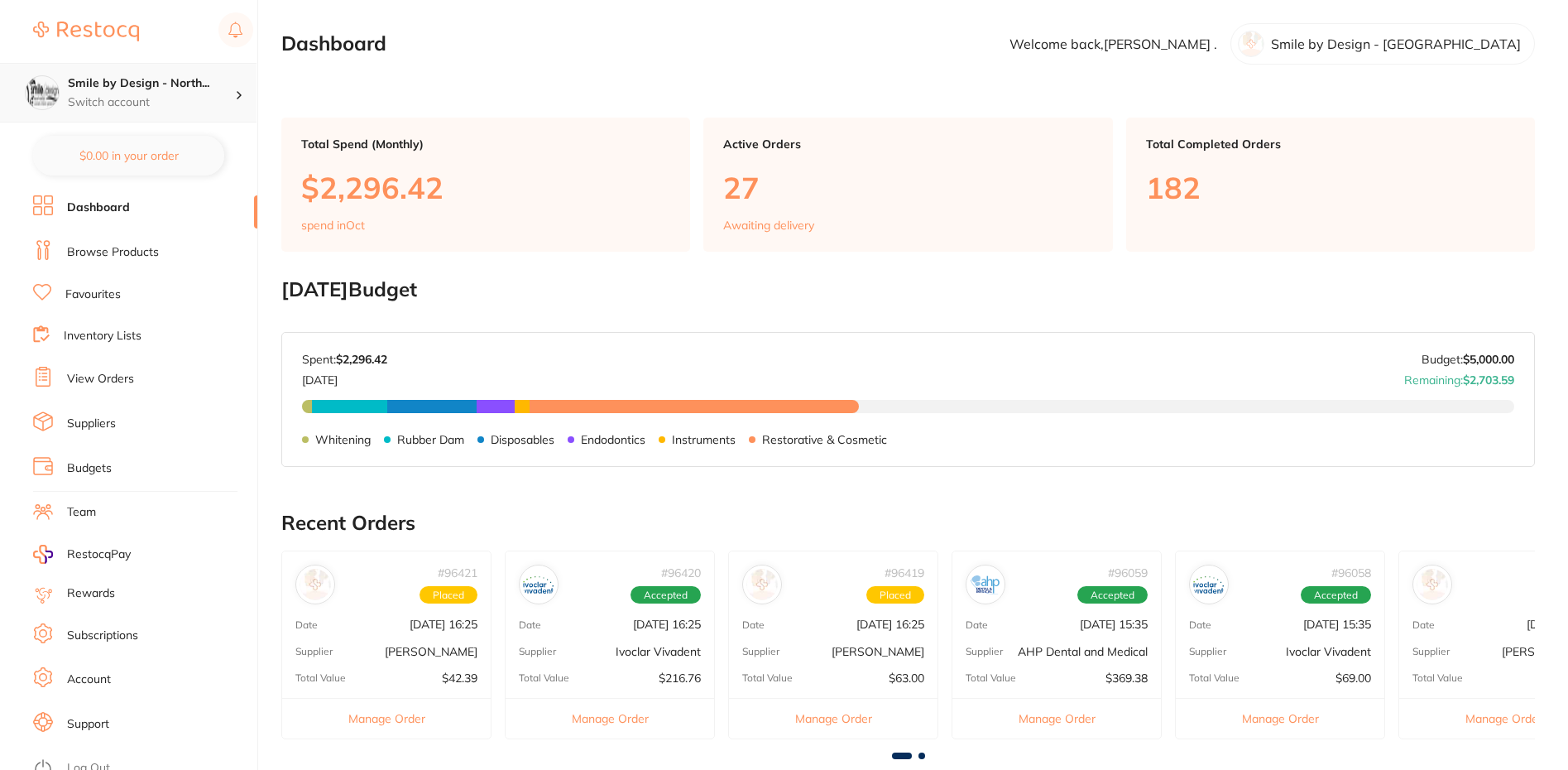
click at [180, 82] on h4 "Smile by Design - North..." at bounding box center [151, 83] width 168 height 17
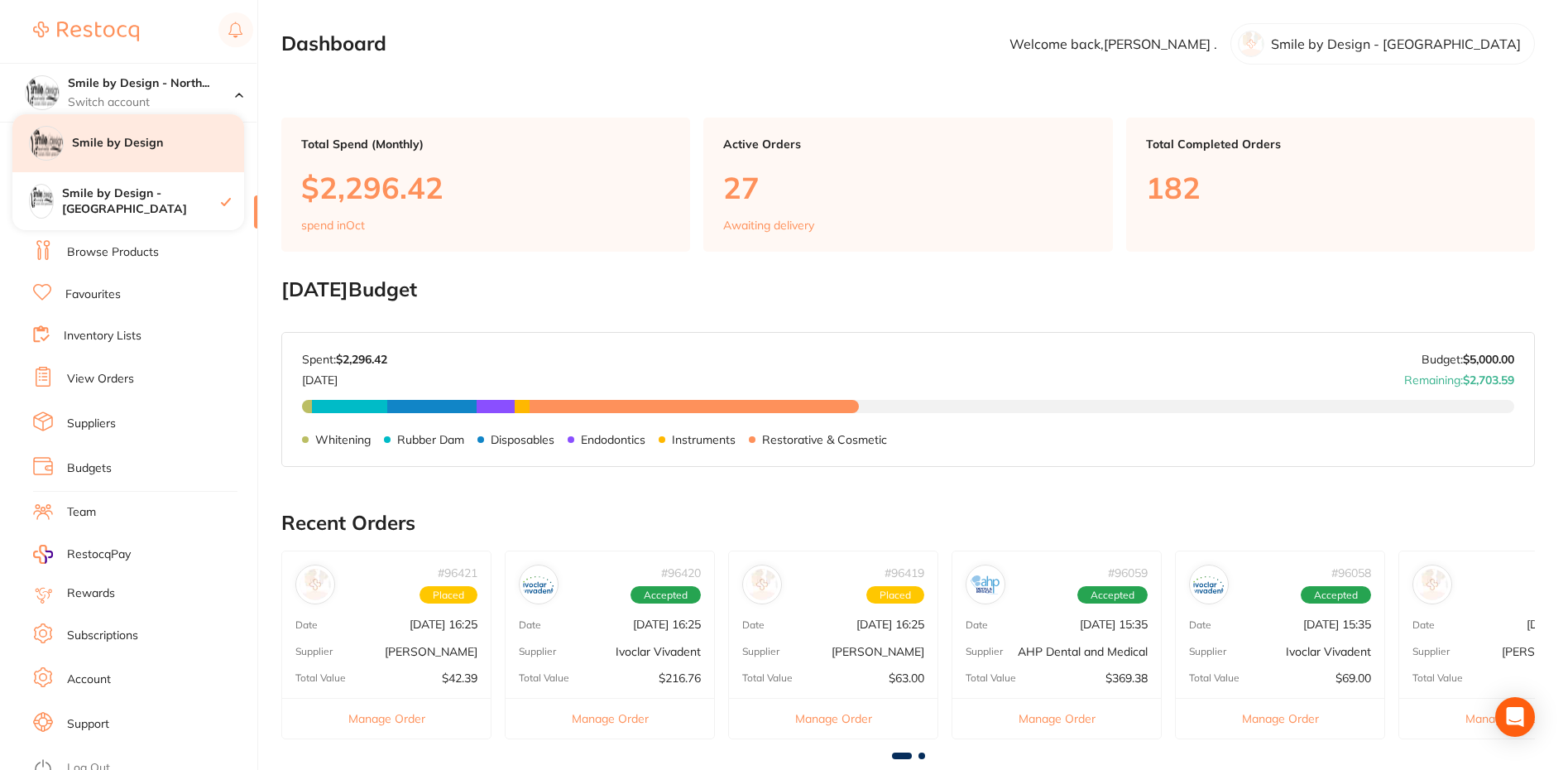
click at [141, 153] on div "Smile by Design" at bounding box center [128, 143] width 231 height 58
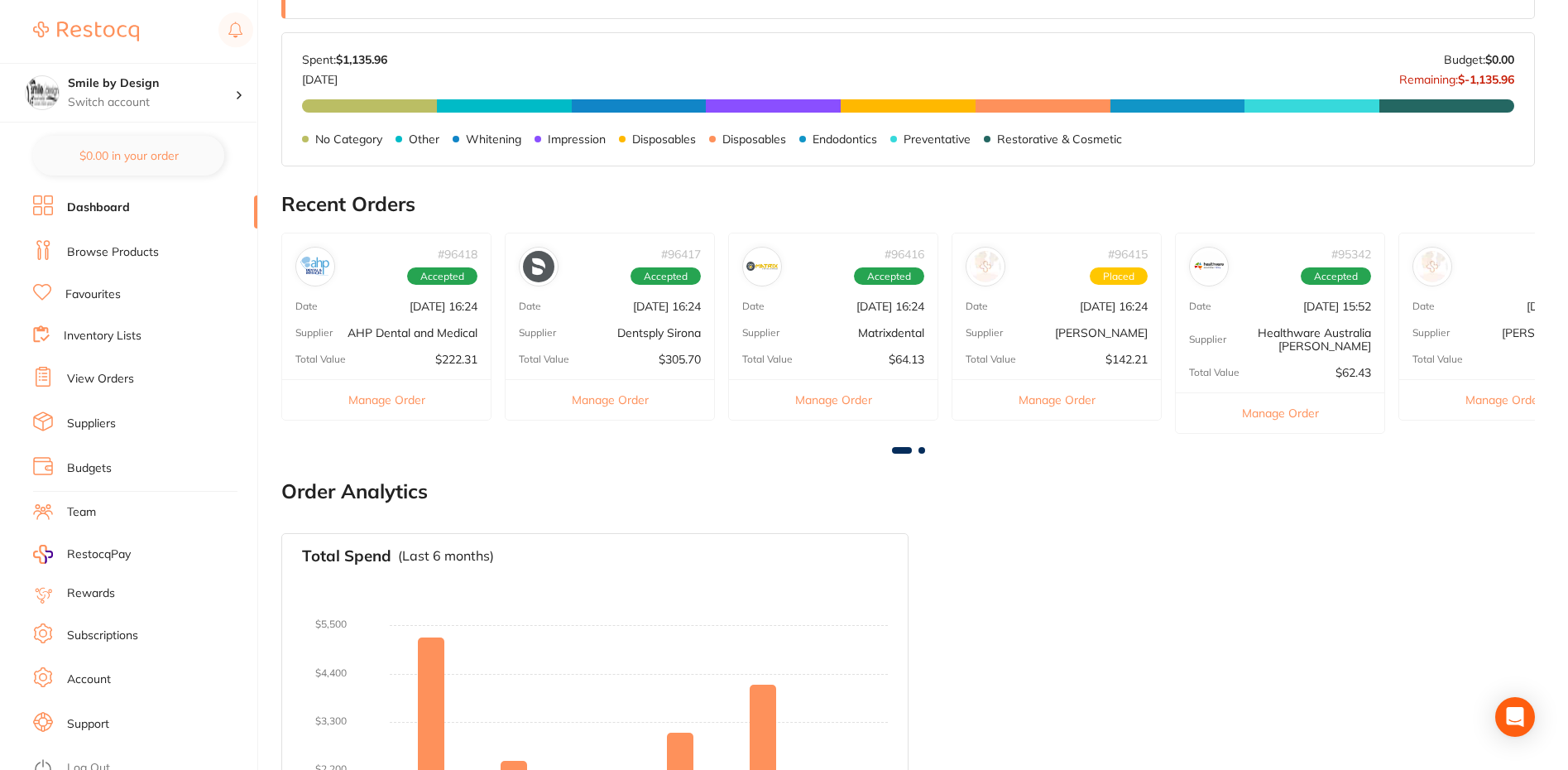
scroll to position [408, 0]
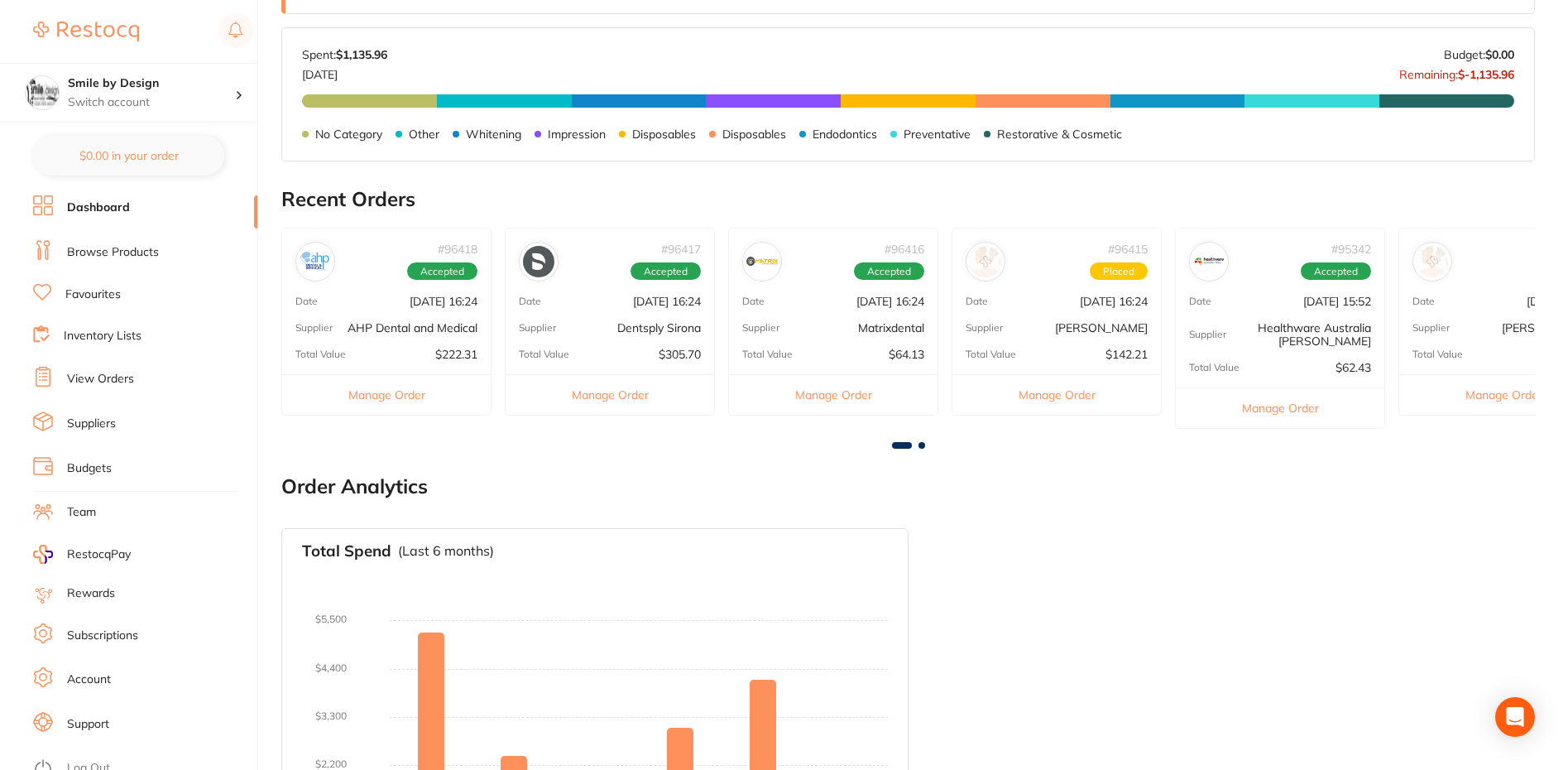
click at [1058, 348] on div "Total Value $142.21" at bounding box center [1056, 354] width 208 height 13
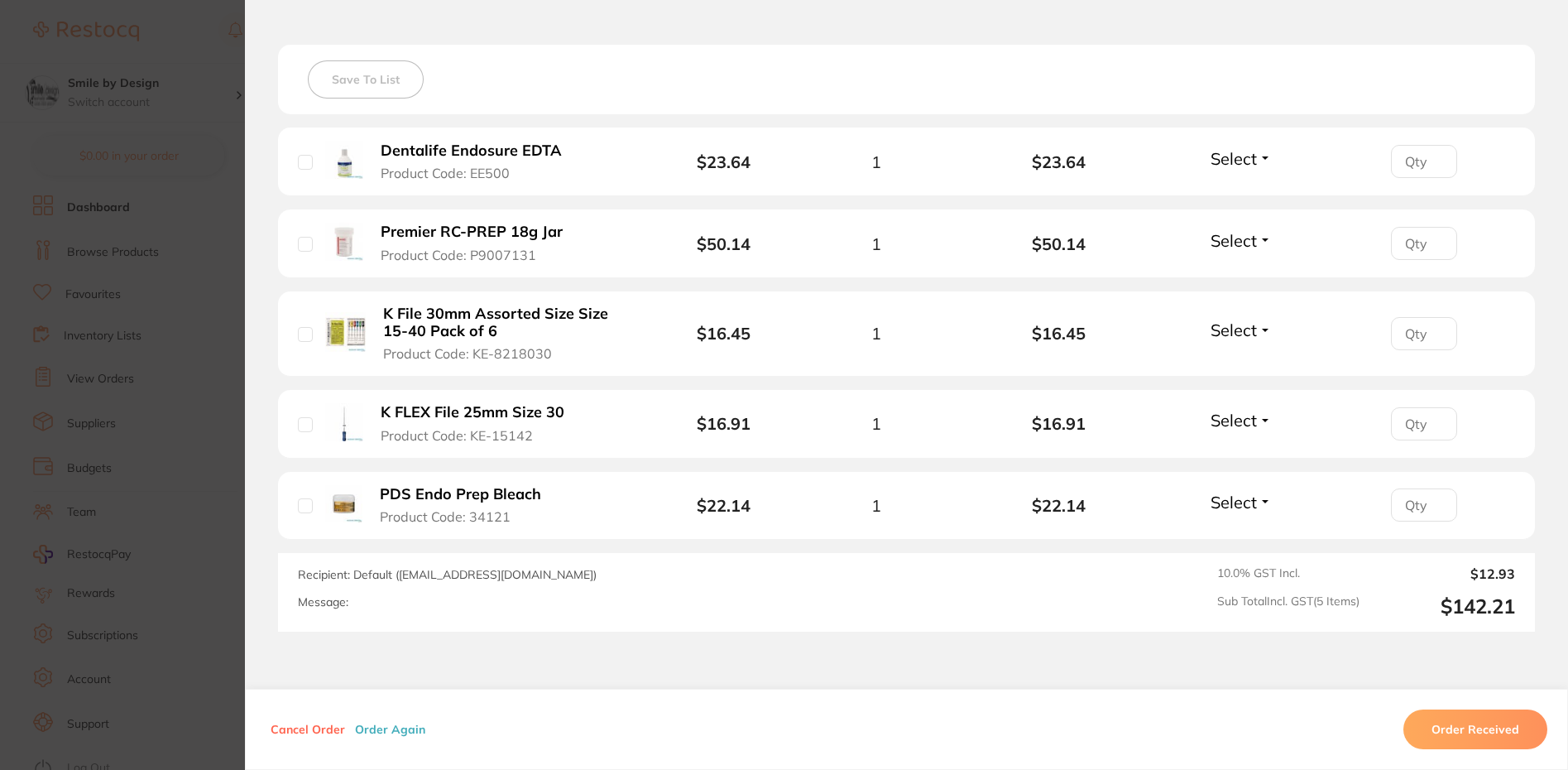
scroll to position [456, 0]
click at [466, 320] on b "K File 30mm Assorted Size Size 15-40 Pack of 6" at bounding box center [508, 319] width 251 height 34
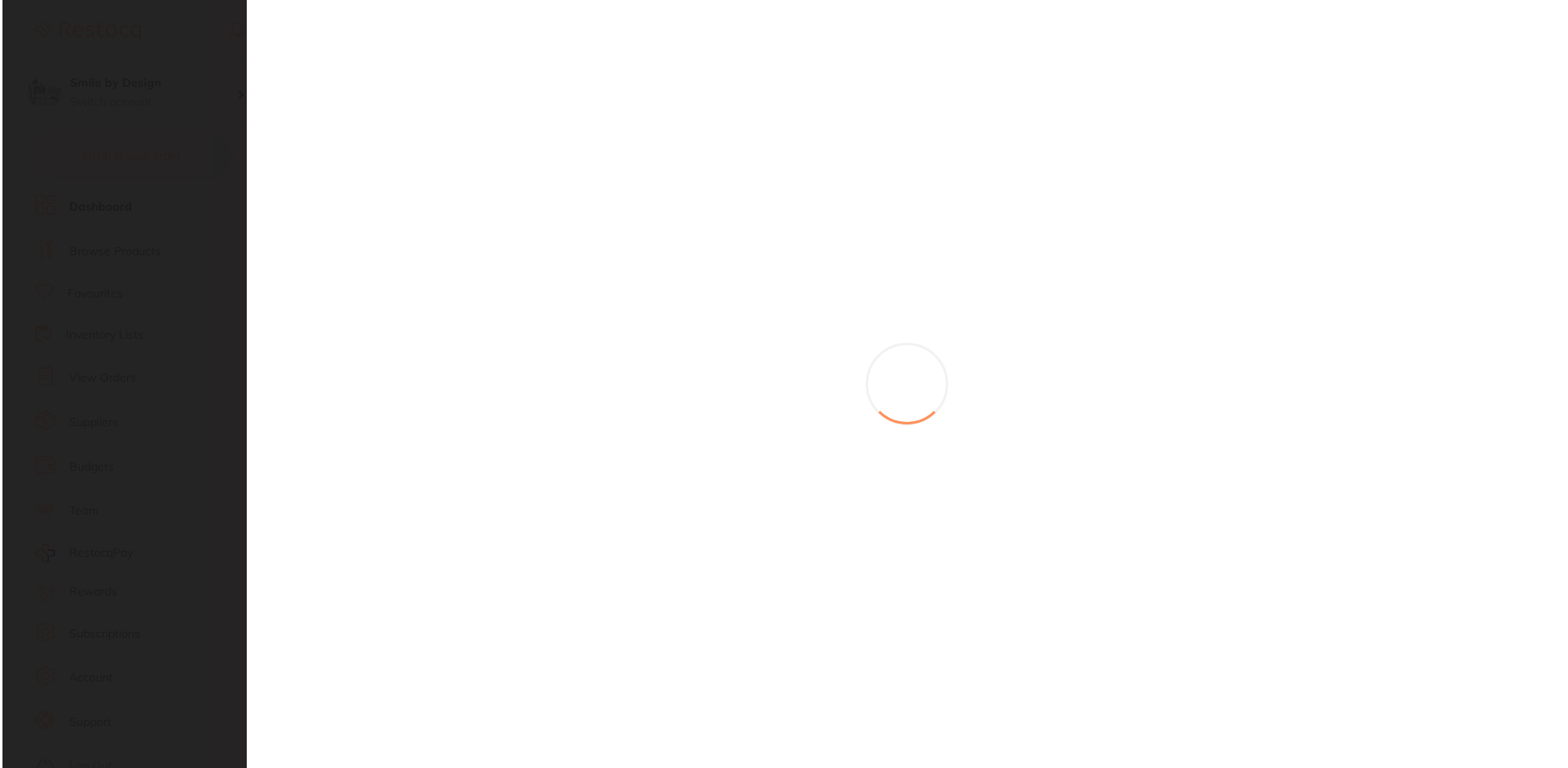
scroll to position [0, 0]
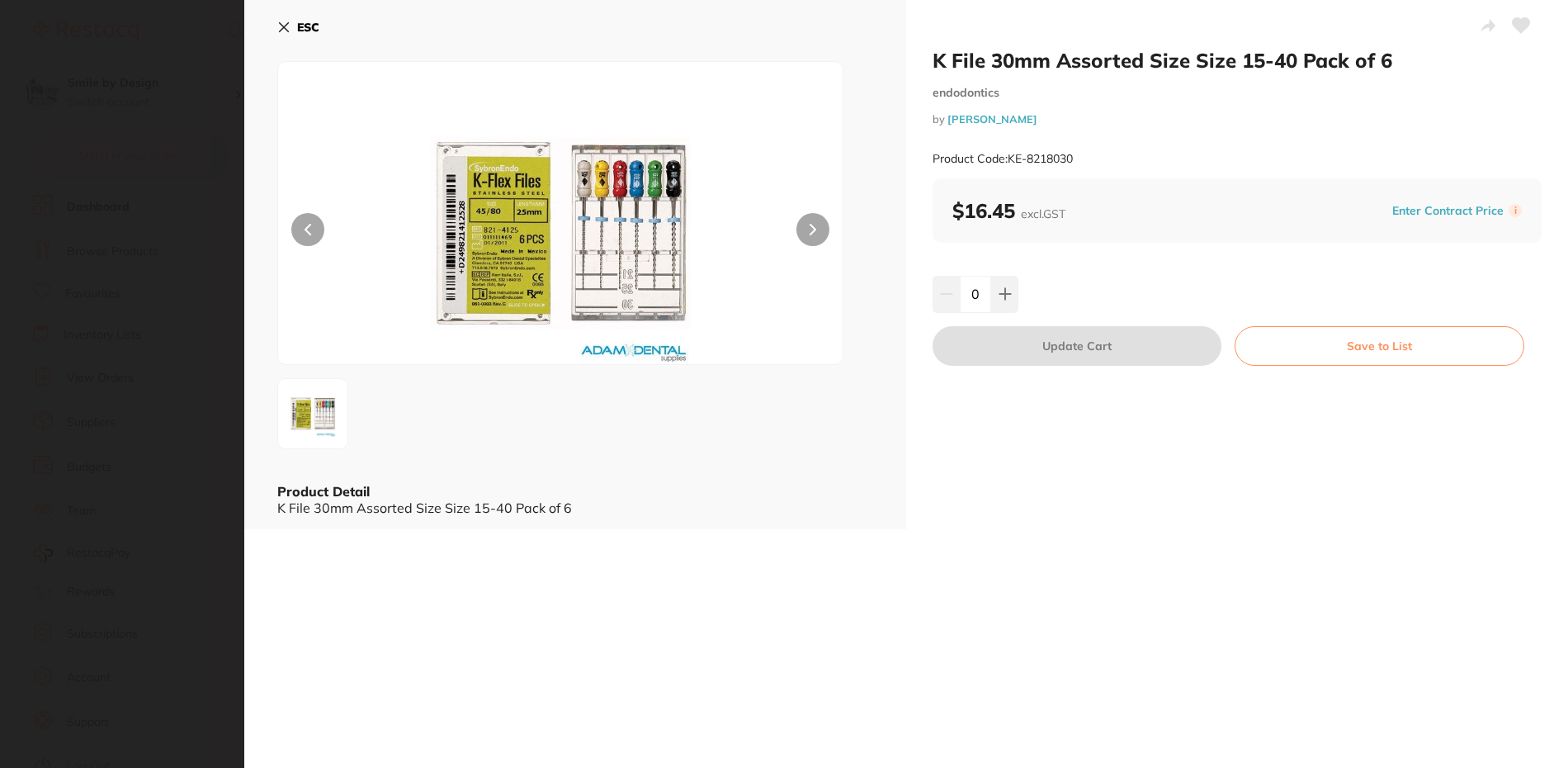
click at [554, 236] on img at bounding box center [560, 234] width 339 height 261
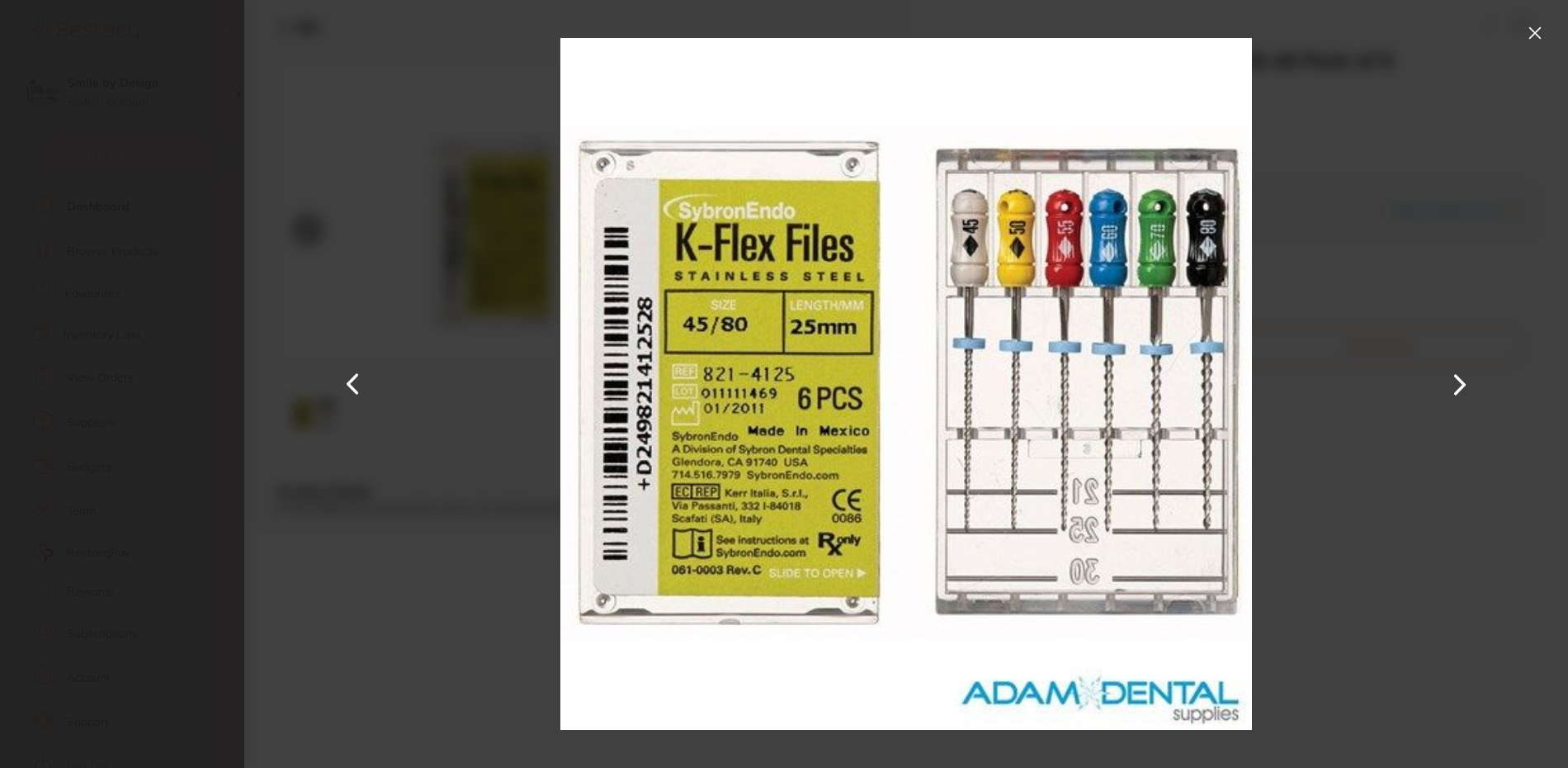
click at [1537, 33] on button at bounding box center [1535, 32] width 27 height 27
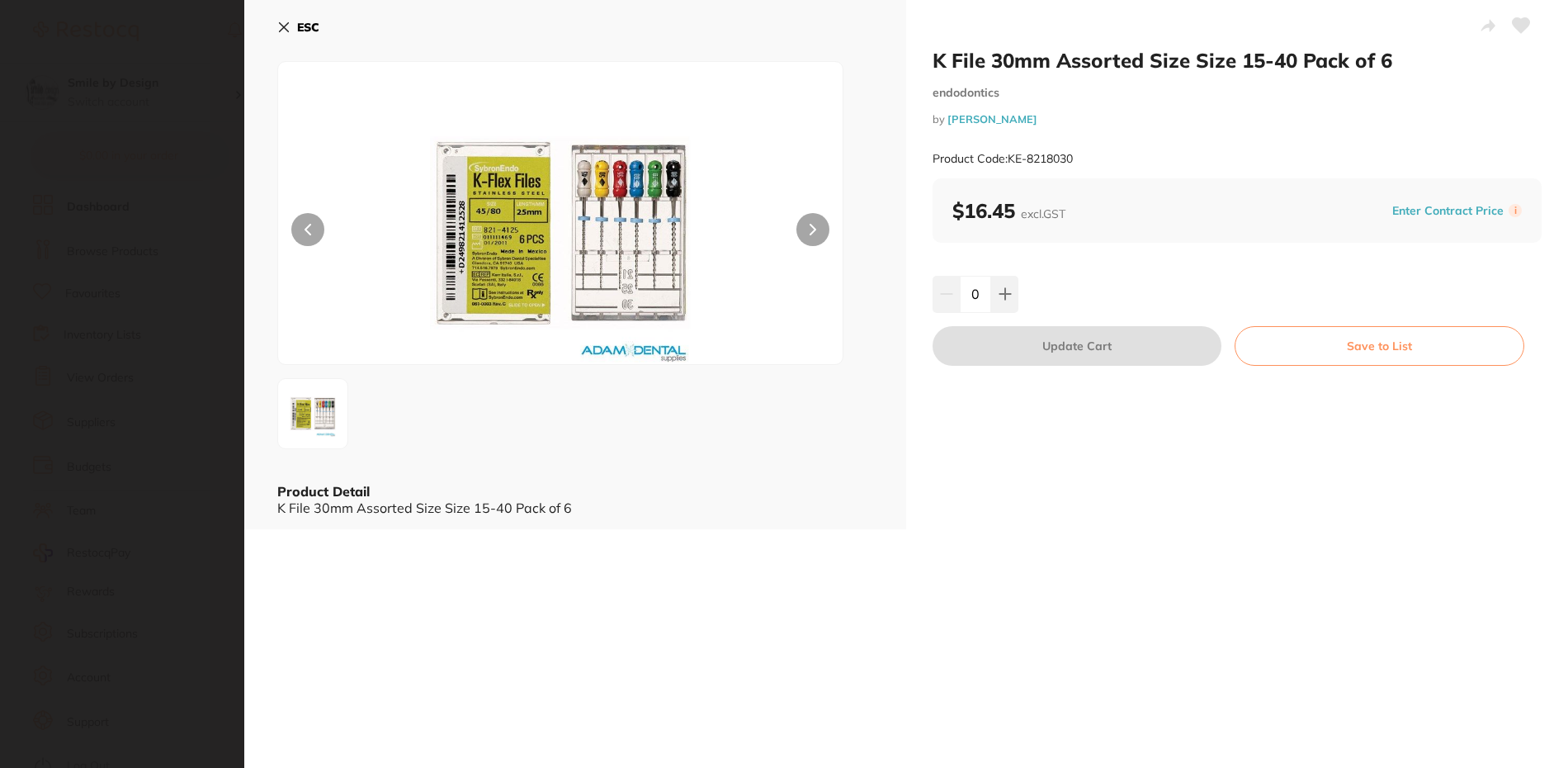
click at [279, 24] on icon at bounding box center [283, 27] width 13 height 13
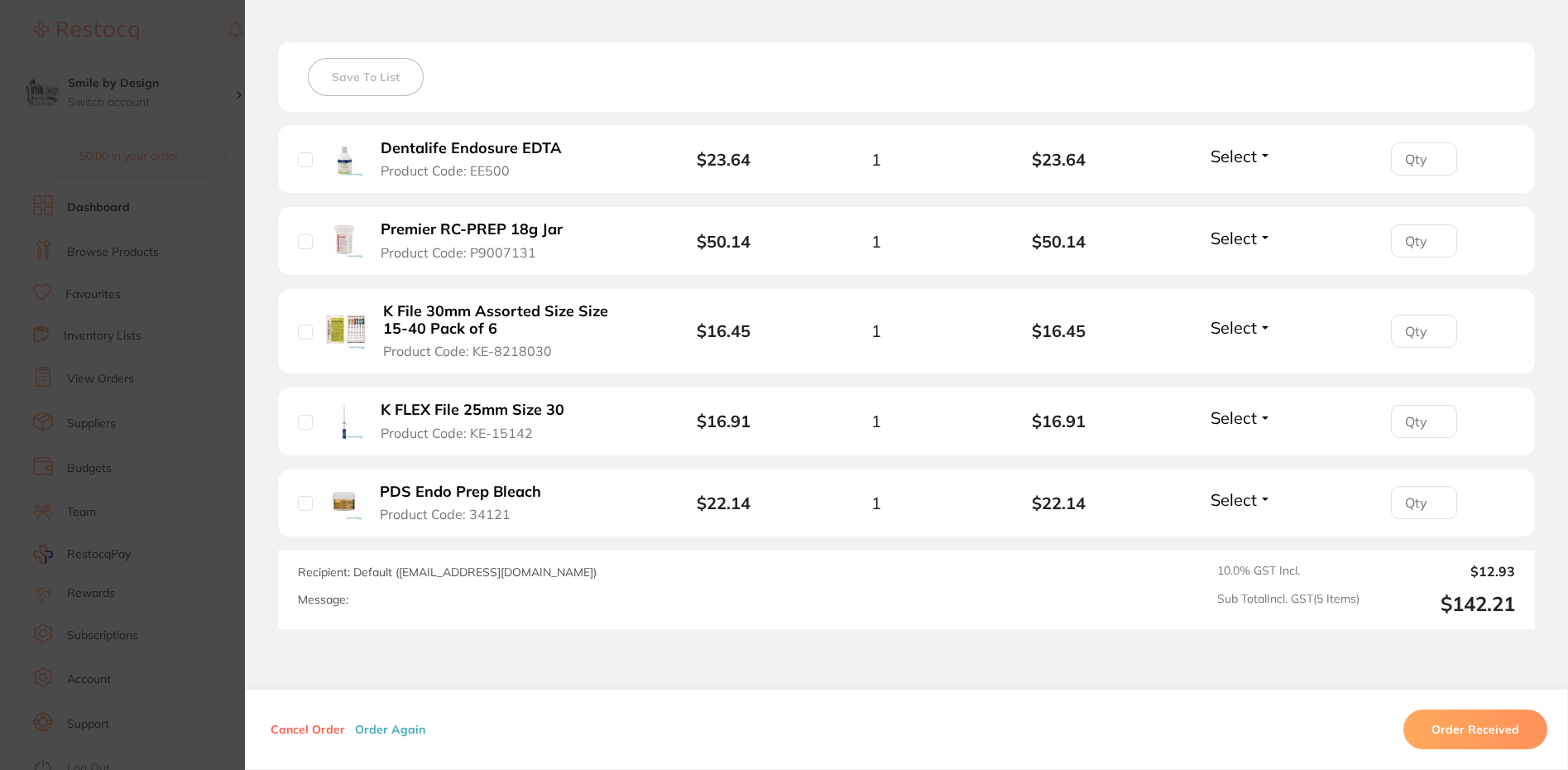
scroll to position [458, 0]
